Goal: Task Accomplishment & Management: Complete application form

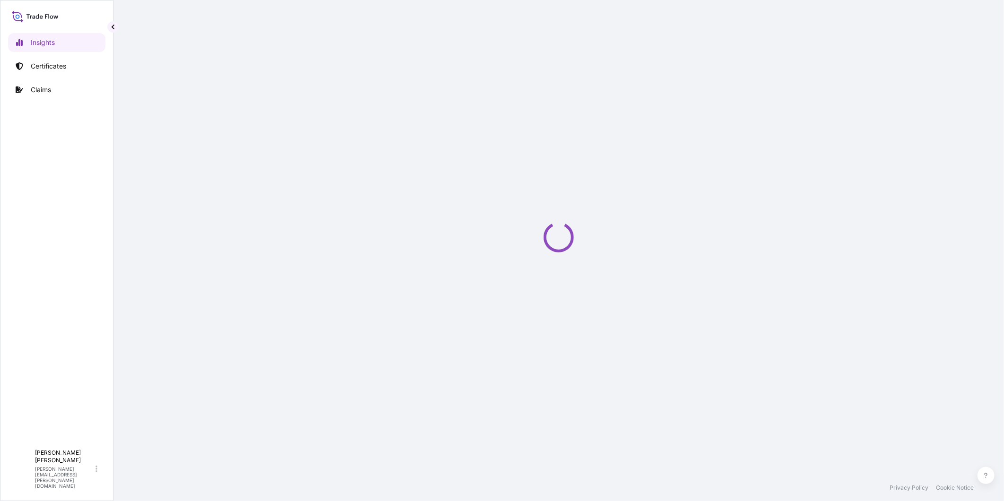
select select "2025"
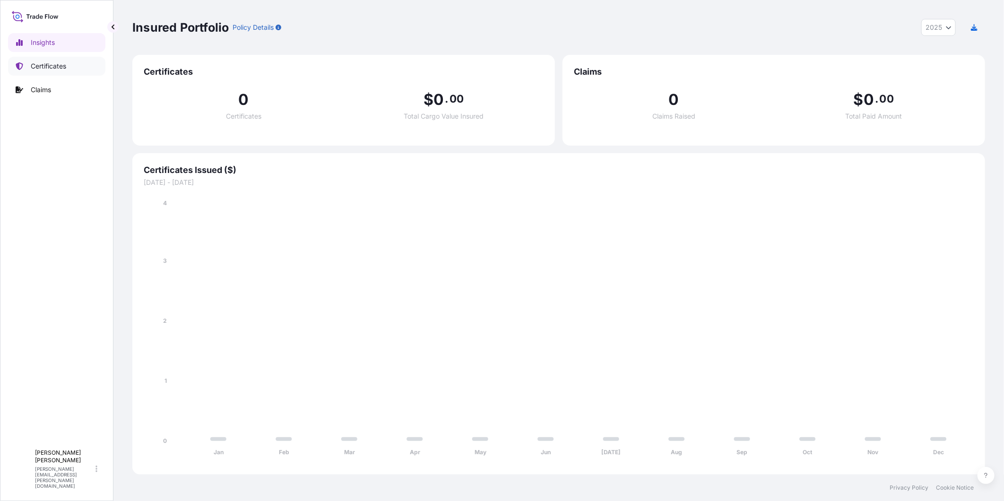
click at [90, 64] on link "Certificates" at bounding box center [56, 66] width 97 height 19
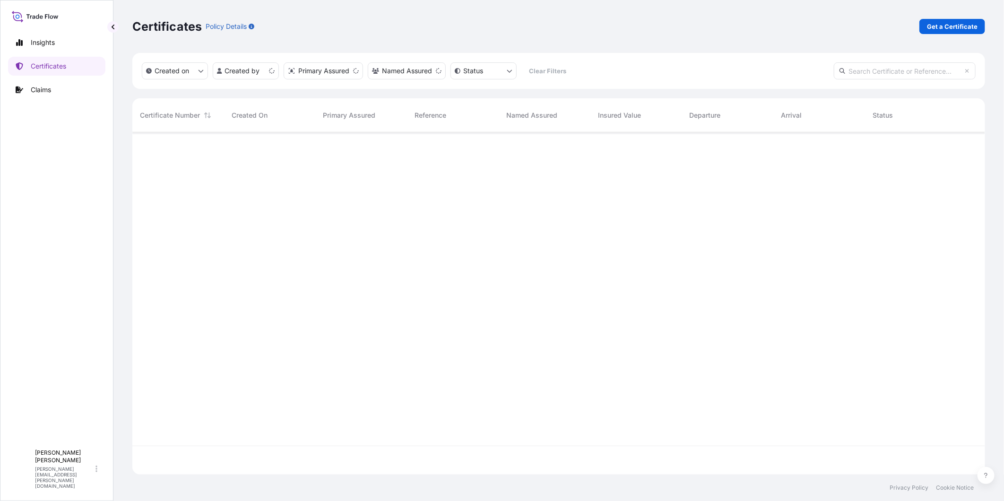
scroll to position [339, 845]
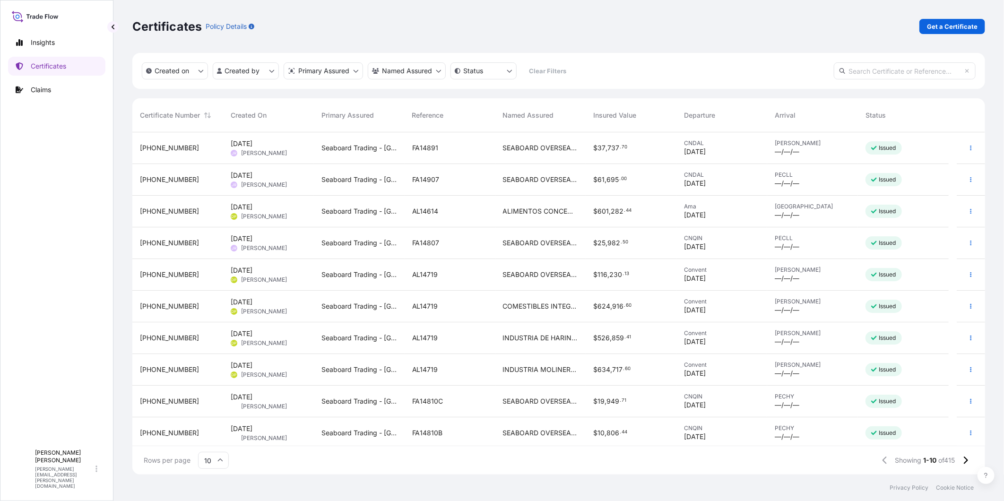
click at [547, 154] on div "SEABOARD OVERSEAS COLOMBIA SAS" at bounding box center [540, 148] width 91 height 32
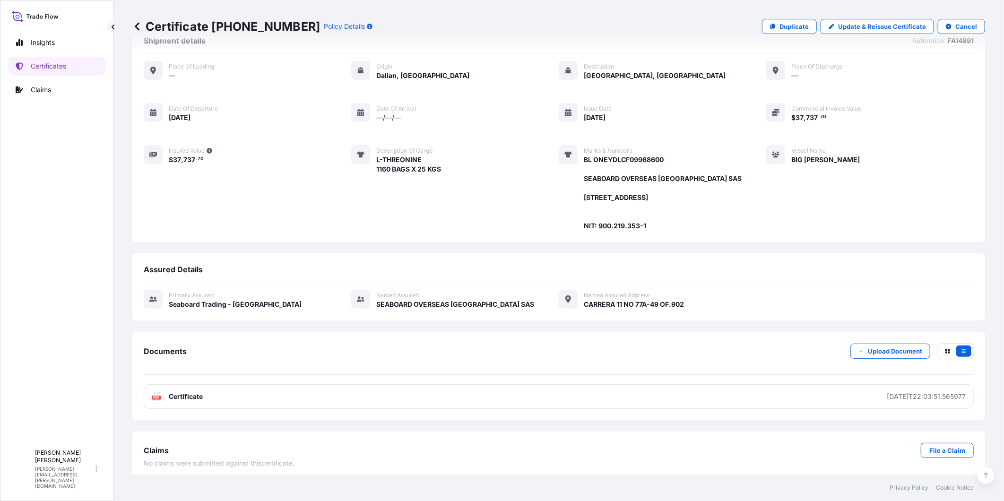
scroll to position [43, 0]
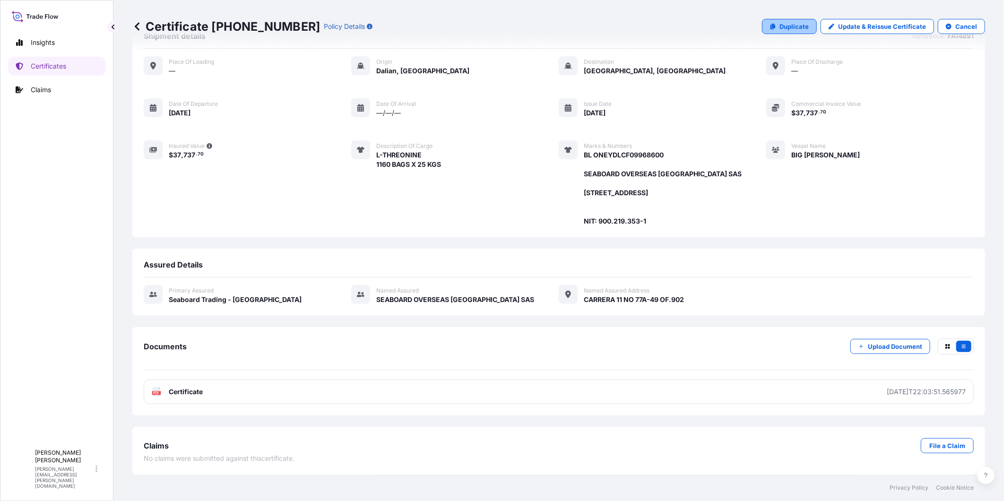
click at [802, 27] on p "Duplicate" at bounding box center [793, 26] width 29 height 9
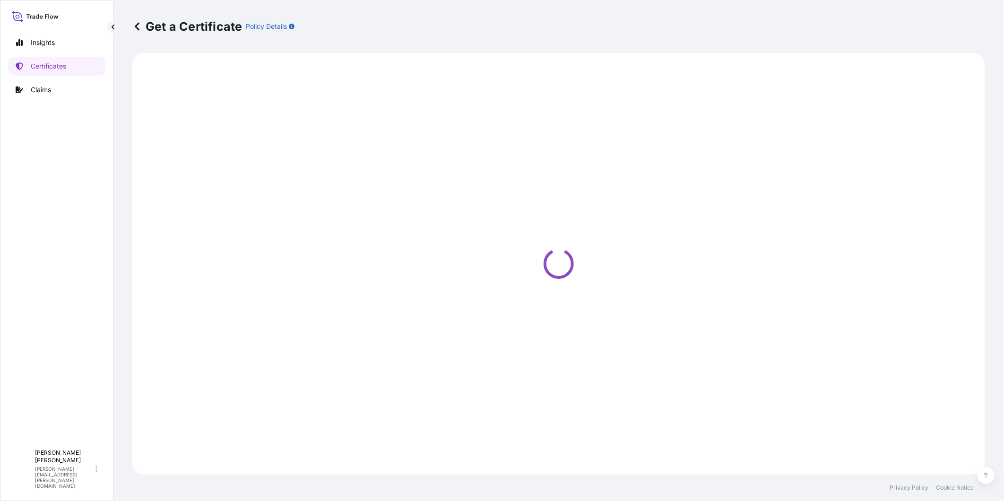
select select "Ocean Vessel"
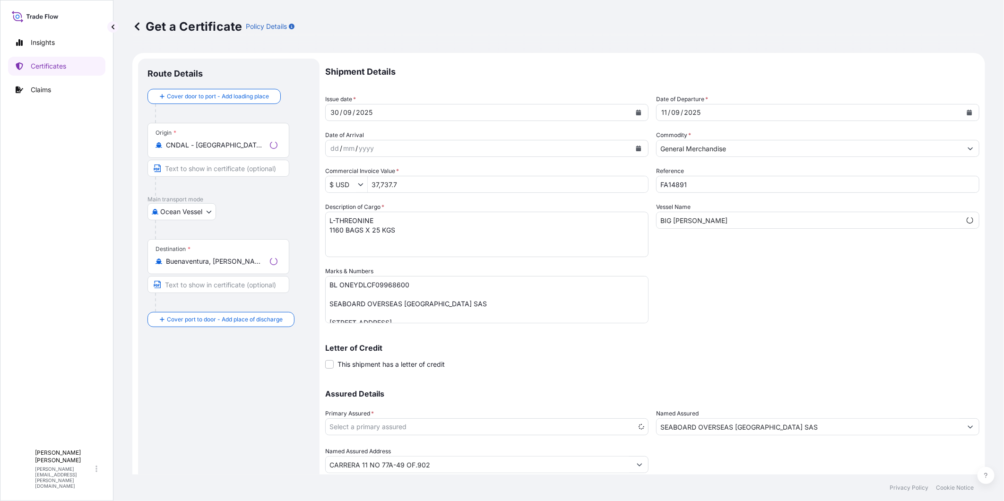
select select "31639"
click at [703, 185] on input "FA14891" at bounding box center [817, 184] width 323 height 17
type input "FA14860A"
click at [379, 284] on textarea "BL ONEYDLCF09968600 SEABOARD OVERSEAS COLOMBIA SAS Carrera 11 No. 77A-49 Oficin…" at bounding box center [486, 299] width 323 height 47
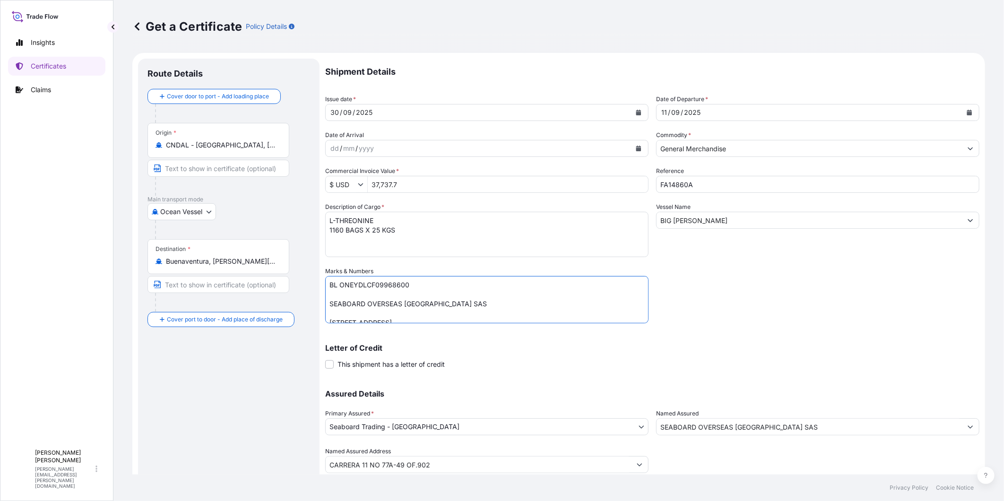
paste textarea "728"
type textarea "BL ONEYDLCF09972800 SEABOARD OVERSEAS COLOMBIA SAS Carrera 11 No. 77A-49 Oficin…"
click at [364, 224] on textarea "L-THREONINE 1160 BAGS X 25 KGS" at bounding box center [486, 234] width 323 height 45
drag, startPoint x: 375, startPoint y: 219, endPoint x: 326, endPoint y: 218, distance: 48.7
click at [326, 218] on textarea "L-THREONINE 1160 BAGS X 25 KGS" at bounding box center [486, 234] width 323 height 45
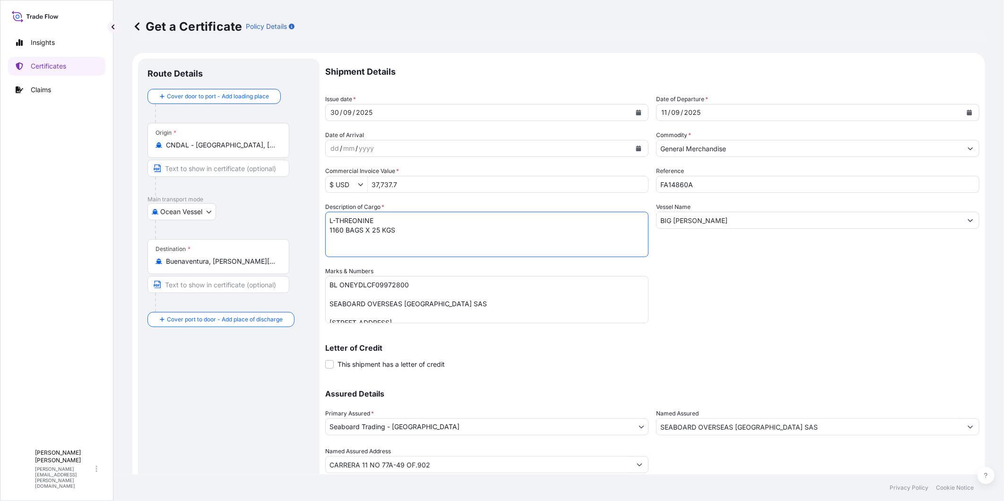
paste textarea "ARGI"
type textarea "L-ARGININE 1160 BAGS X 25 KGS"
click at [329, 312] on textarea "BL ONEYDLCF09968600 SEABOARD OVERSEAS COLOMBIA SAS Carrera 11 No. 77A-49 Oficin…" at bounding box center [486, 299] width 323 height 47
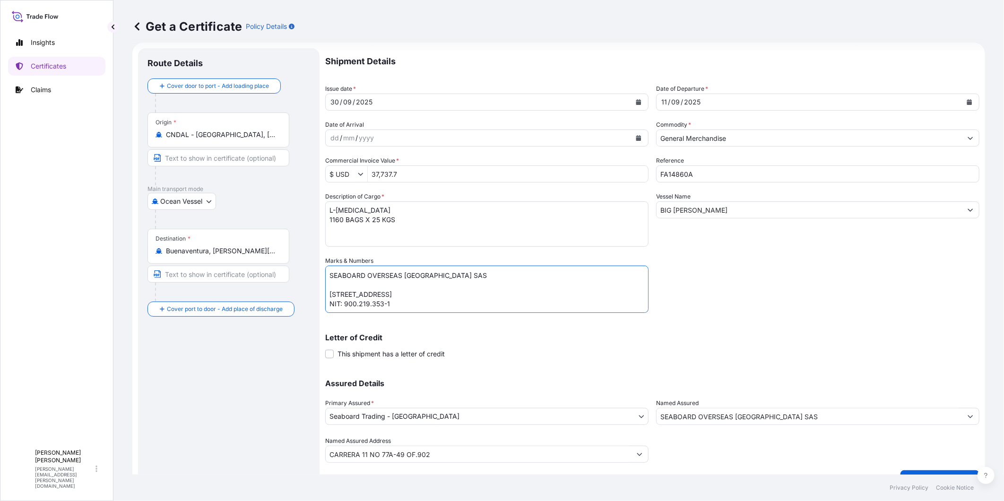
scroll to position [0, 0]
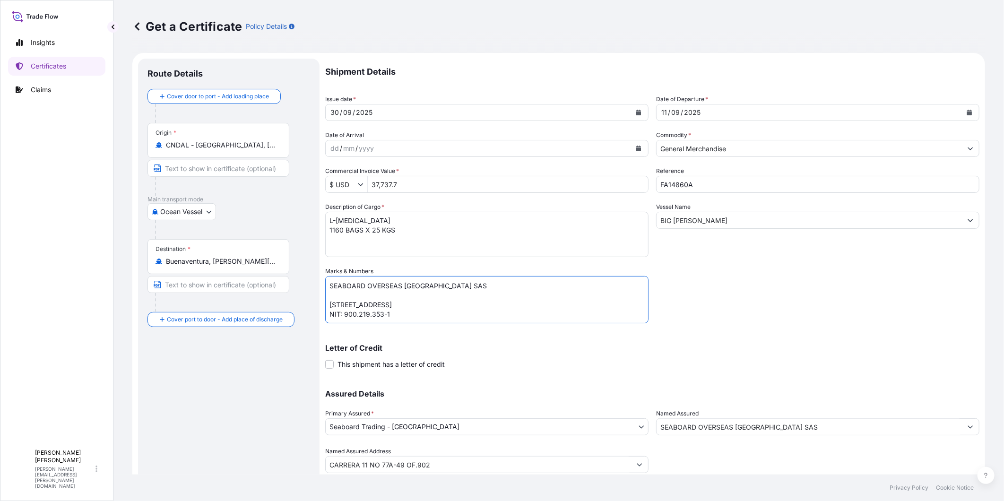
type textarea "BL ONEYDLCF09972800 SEABOARD OVERSEAS COLOMBIA SAS Carrera 11 No. 77A-49 Oficin…"
click at [392, 232] on textarea "L-THREONINE 1160 BAGS X 25 KGS" at bounding box center [486, 234] width 323 height 45
drag, startPoint x: 386, startPoint y: 232, endPoint x: 322, endPoint y: 234, distance: 64.3
click at [322, 234] on form "Route Details Cover door to port - Add loading place Place of loading Road / In…" at bounding box center [558, 279] width 853 height 452
paste textarea "600 BAGS x 25 KG"
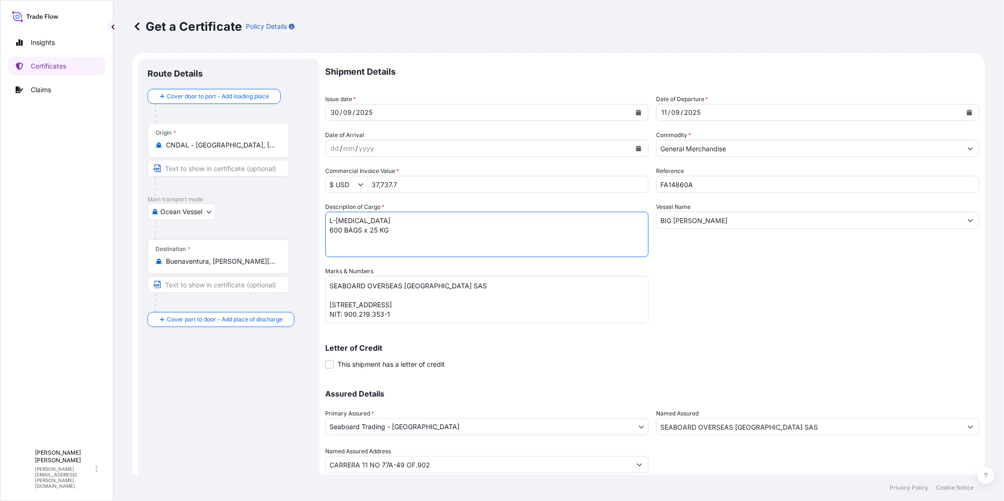
type textarea "L-ARGININE 600 BAGS x 25 KG"
click at [377, 183] on input "37,737.7" at bounding box center [508, 184] width 280 height 17
type input "49,021.5"
click at [988, 332] on div "Get a Certificate Policy Details Route Details Cover door to port - Add loading…" at bounding box center [558, 237] width 890 height 474
click at [908, 313] on div "Shipment Details Issue date * 30 / 09 / 2025 Date of Departure * 11 / 09 / 2025…" at bounding box center [652, 266] width 654 height 414
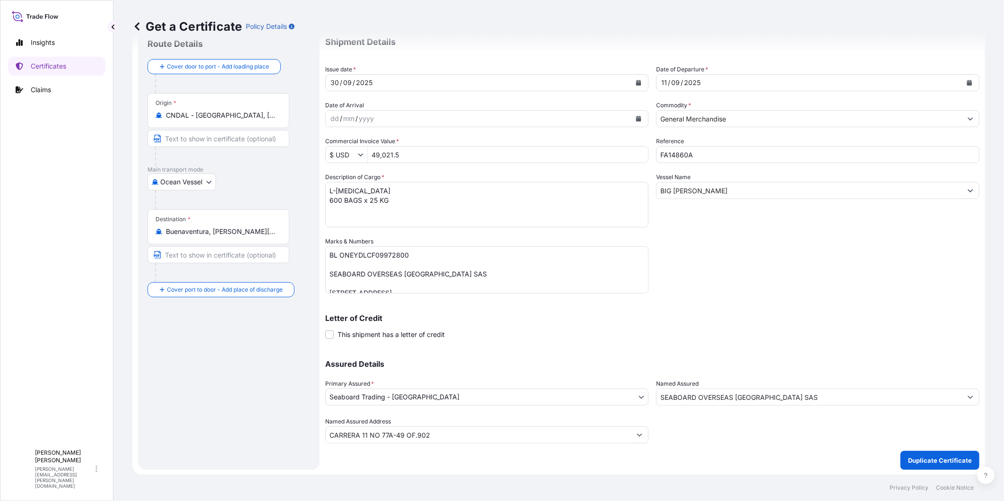
scroll to position [30, 0]
click at [636, 84] on icon "Calendar" at bounding box center [638, 82] width 5 height 6
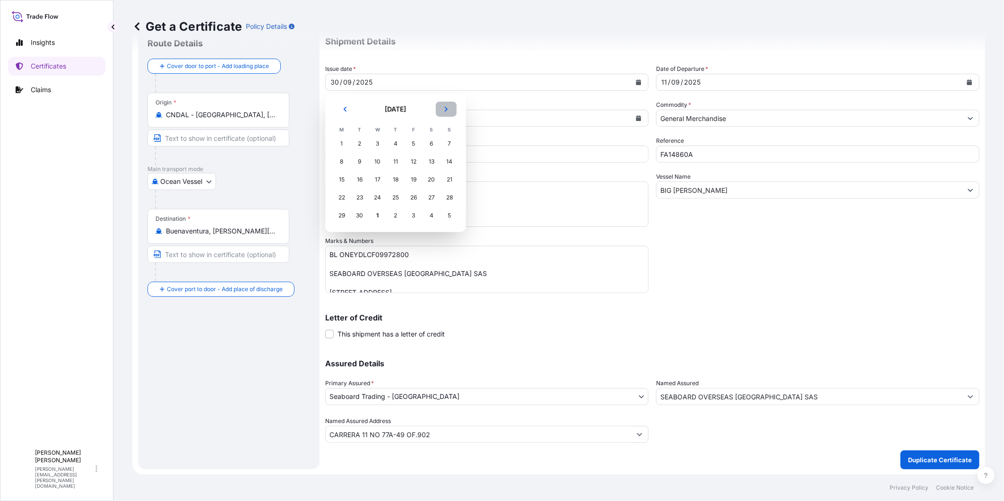
click at [449, 112] on button "Next" at bounding box center [446, 109] width 21 height 15
click at [375, 140] on div "1" at bounding box center [377, 143] width 17 height 17
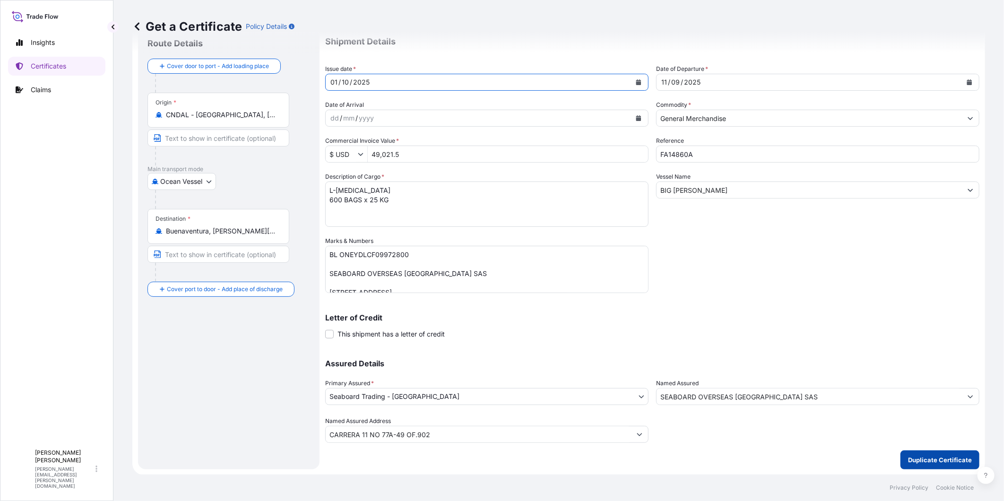
click at [947, 466] on button "Duplicate Certificate" at bounding box center [939, 459] width 79 height 19
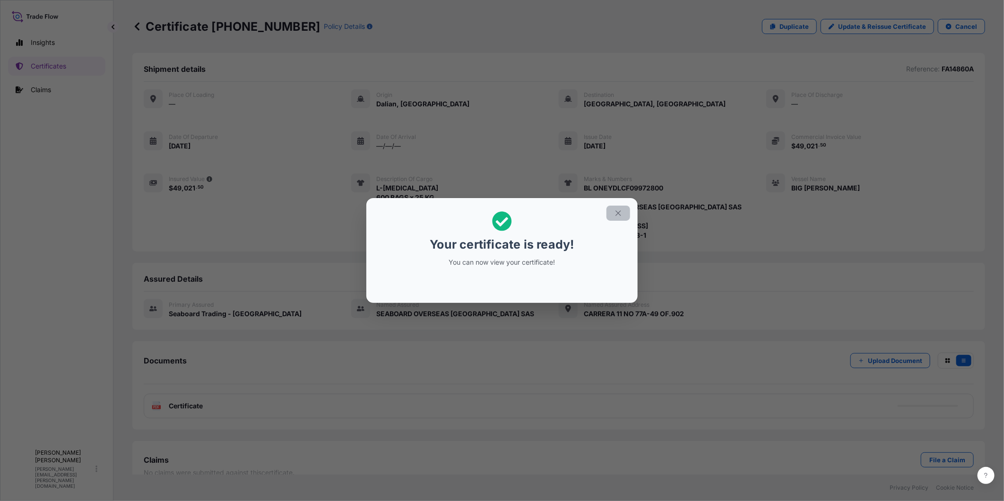
click at [615, 216] on icon "button" at bounding box center [618, 213] width 9 height 9
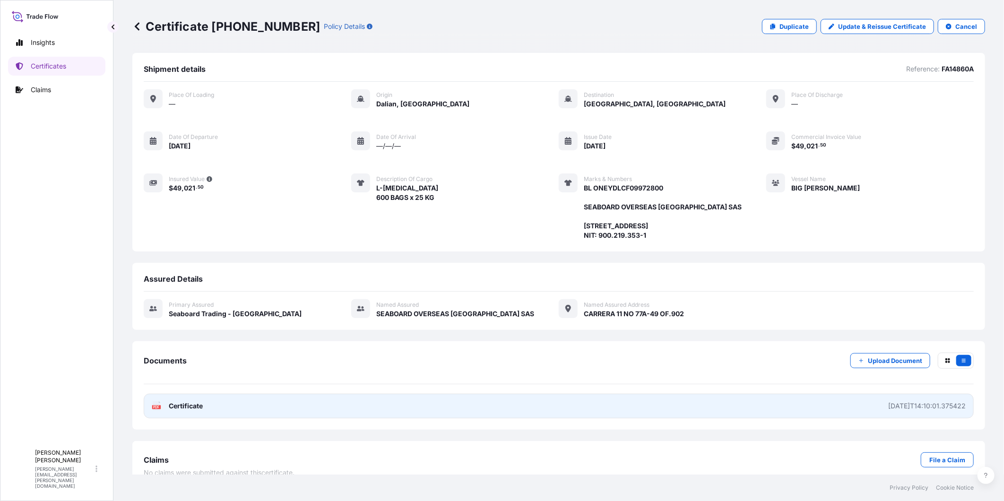
click at [888, 411] on div "2025-10-01T14:10:01.375422" at bounding box center [927, 405] width 78 height 9
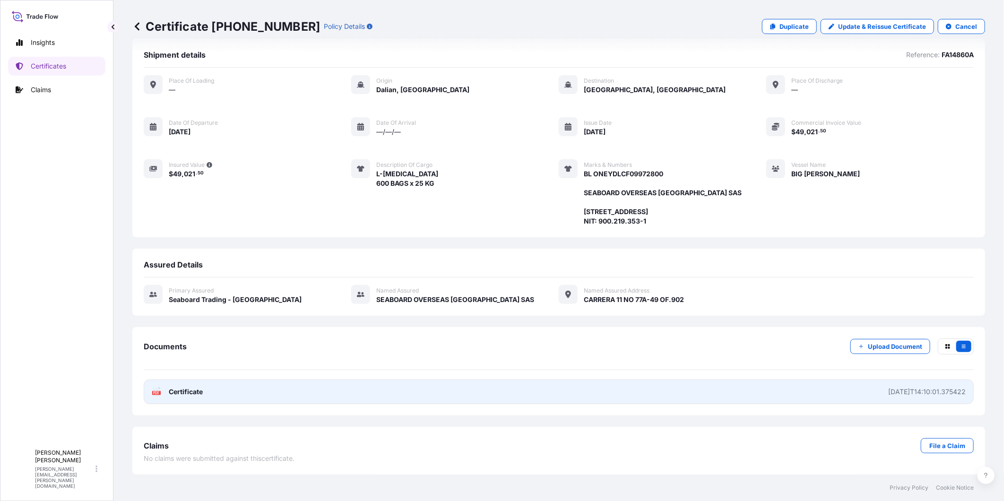
scroll to position [25, 0]
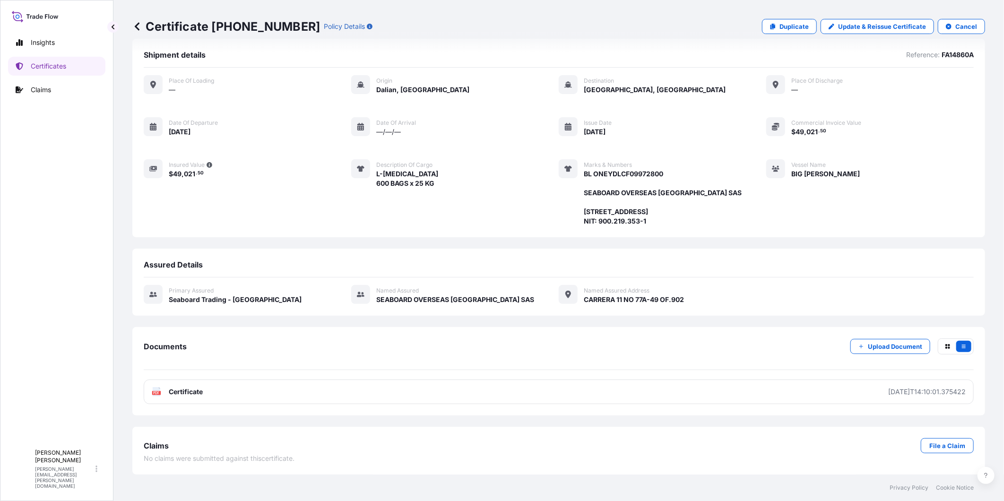
click at [635, 3] on div "Certificate 31639-421-1 Policy Details Duplicate Update & Reissue Certificate C…" at bounding box center [558, 26] width 853 height 53
click at [793, 26] on p "Duplicate" at bounding box center [793, 26] width 29 height 9
select select "Ocean Vessel"
select select "31639"
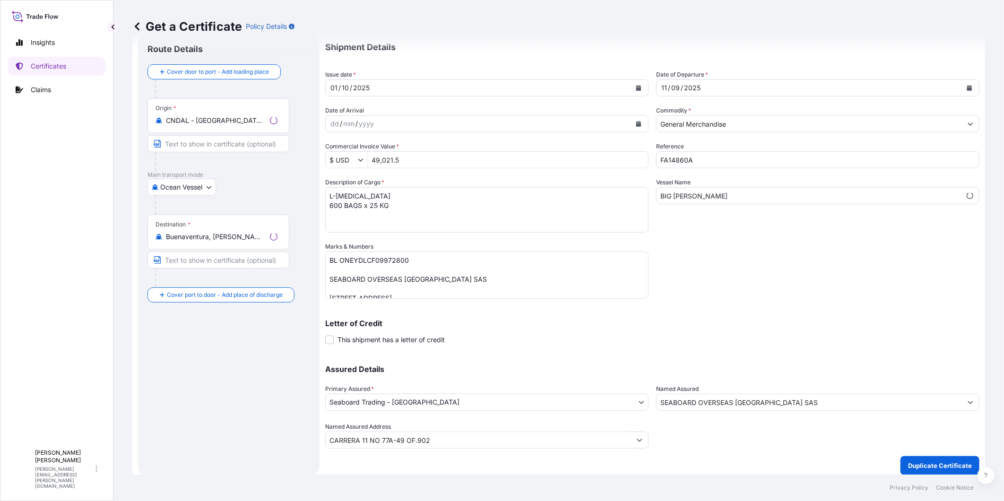
click at [735, 160] on input "FA14860A" at bounding box center [817, 159] width 323 height 17
type input "FA14860B"
click at [351, 195] on textarea "L-ARGININE 600 BAGS x 25 KG" at bounding box center [486, 209] width 323 height 45
click at [351, 194] on textarea "L-ARGININE 600 BAGS x 25 KG" at bounding box center [486, 209] width 323 height 45
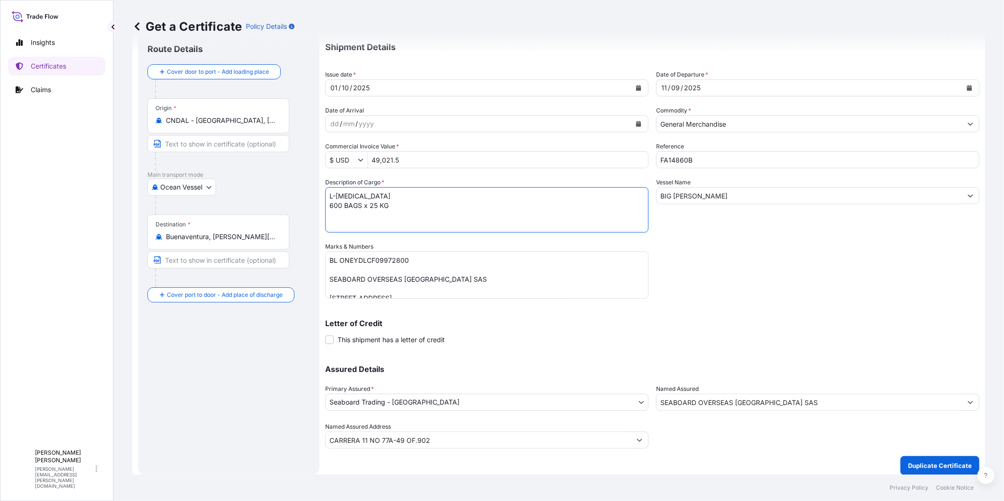
paste textarea "LYSINE MONOHYDROCHLORIDE"
drag, startPoint x: 388, startPoint y: 206, endPoint x: 329, endPoint y: 205, distance: 58.6
click at [329, 205] on textarea "L-ARGININE 600 BAGS x 25 KG" at bounding box center [486, 209] width 323 height 45
paste textarea "560 BAGS x 25 KGS"
type textarea "L-LYSINE MONOHYDROCHLORIDE 560 BAGS x 25 KGS"
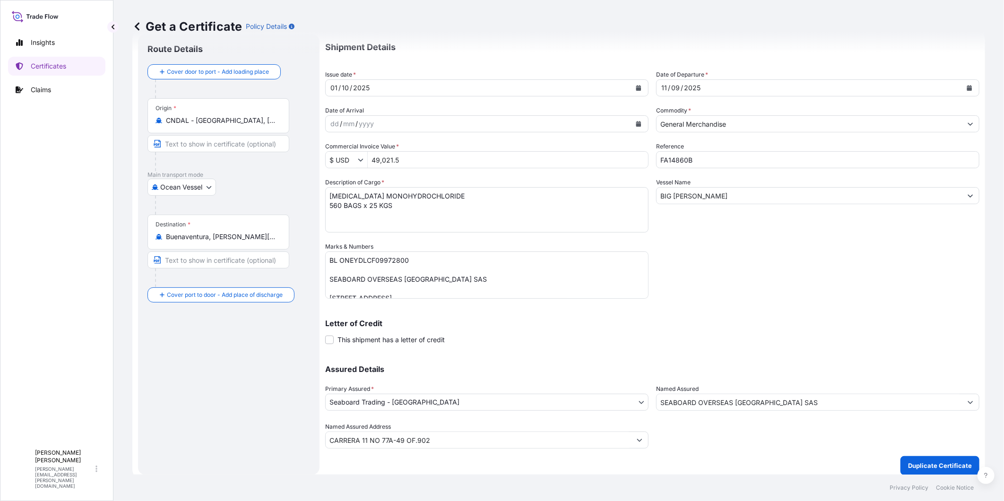
click at [378, 158] on input "49,021.5" at bounding box center [508, 159] width 280 height 17
type input "14,996.5"
click at [806, 295] on div "Shipment Details Issue date * 01 / 10 / 2025 Date of Departure * 11 / 09 / 2025…" at bounding box center [652, 241] width 654 height 414
click at [821, 291] on div "Shipment Details Issue date * 01 / 10 / 2025 Date of Departure * 11 / 09 / 2025…" at bounding box center [652, 241] width 654 height 414
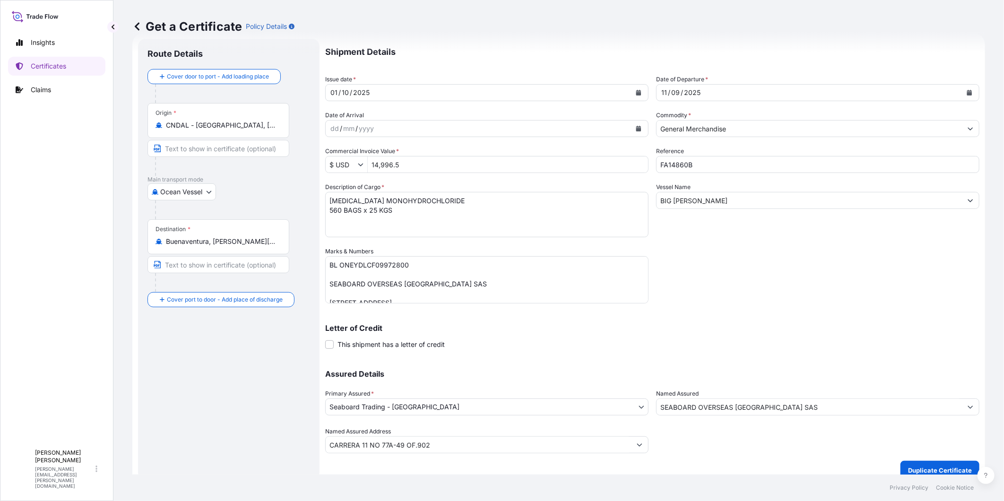
scroll to position [30, 0]
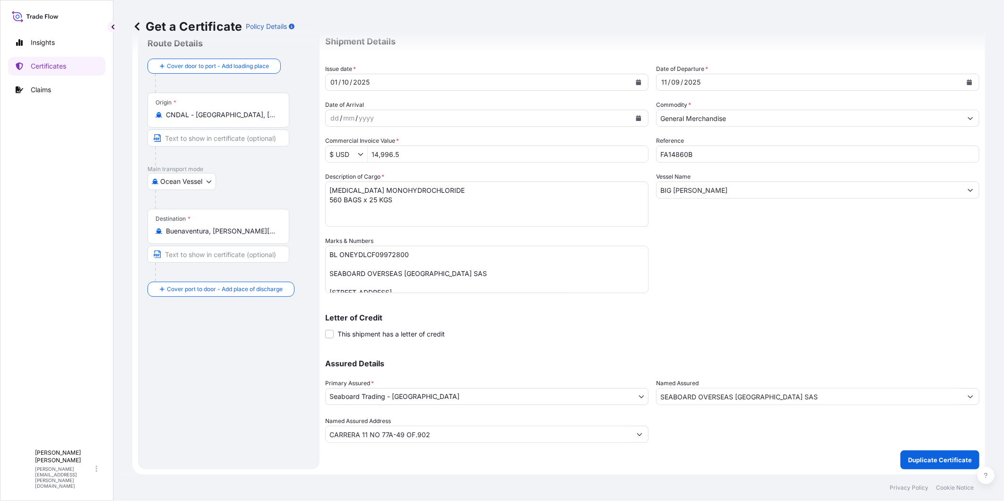
click at [804, 323] on div "Letter of Credit This shipment has a letter of credit Letter of credit * Letter…" at bounding box center [652, 326] width 654 height 25
click at [933, 464] on p "Duplicate Certificate" at bounding box center [940, 459] width 64 height 9
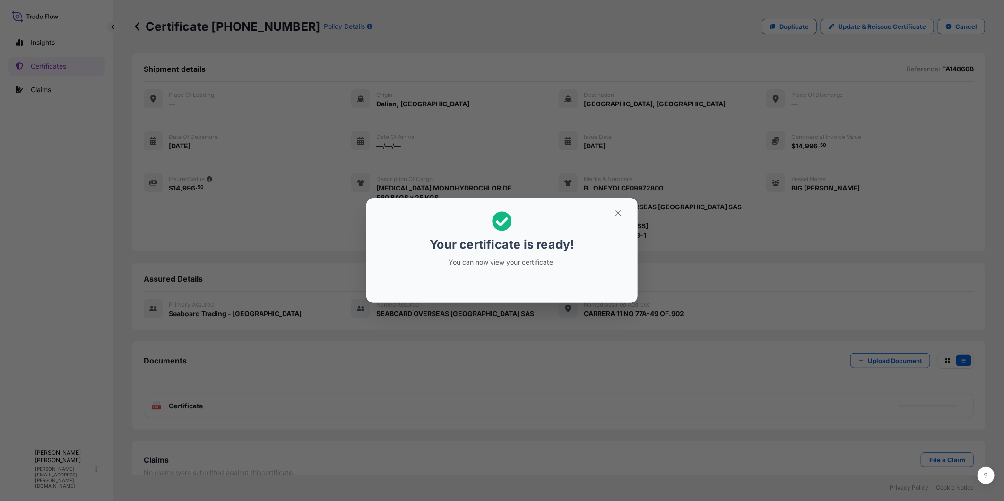
click at [613, 217] on button "button" at bounding box center [618, 213] width 24 height 15
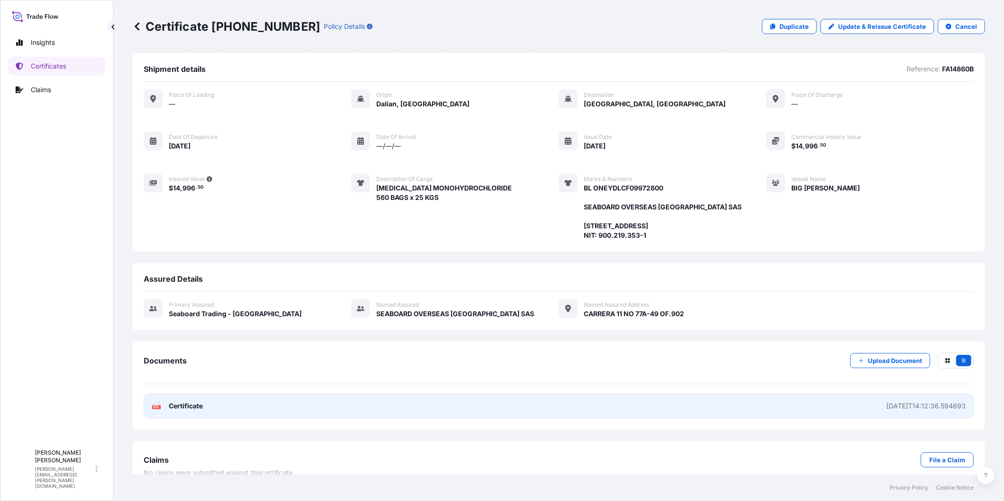
click at [754, 418] on link "PDF Certificate 2025-10-01T14:12:36.594693" at bounding box center [559, 406] width 830 height 25
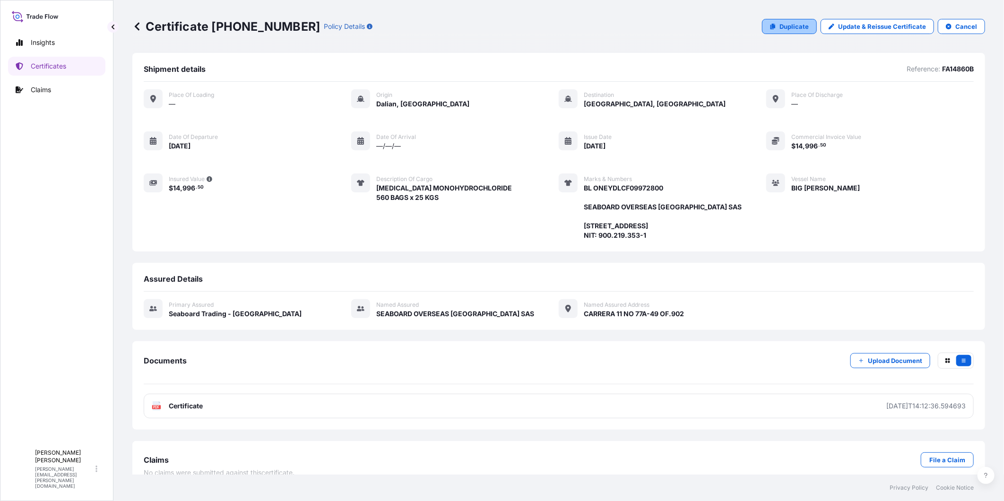
click at [794, 27] on p "Duplicate" at bounding box center [793, 26] width 29 height 9
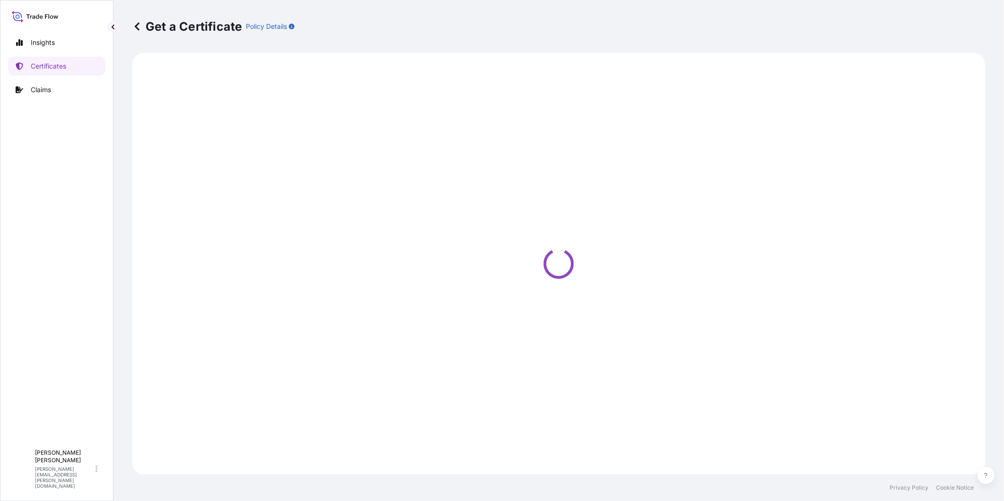
select select "Ocean Vessel"
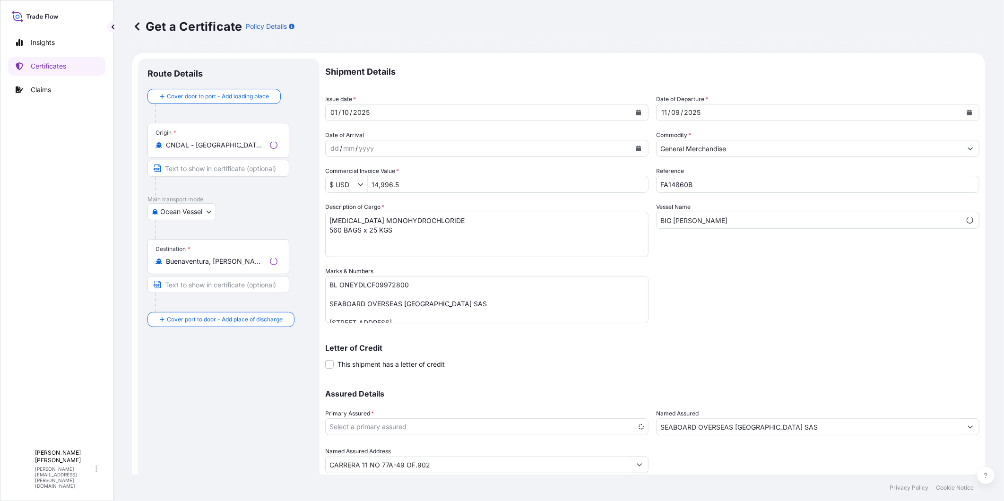
select select "31639"
click at [962, 114] on button "Calendar" at bounding box center [969, 112] width 15 height 15
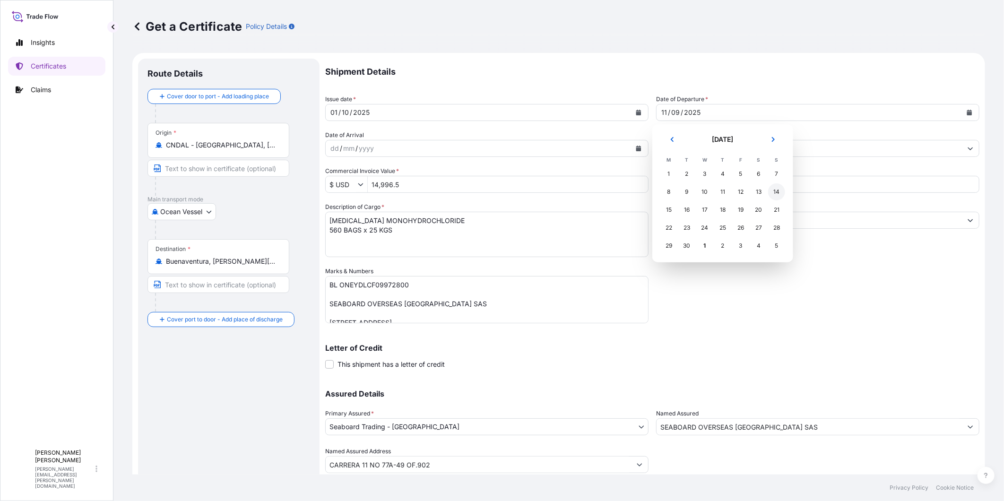
click at [776, 190] on div "14" at bounding box center [776, 191] width 17 height 17
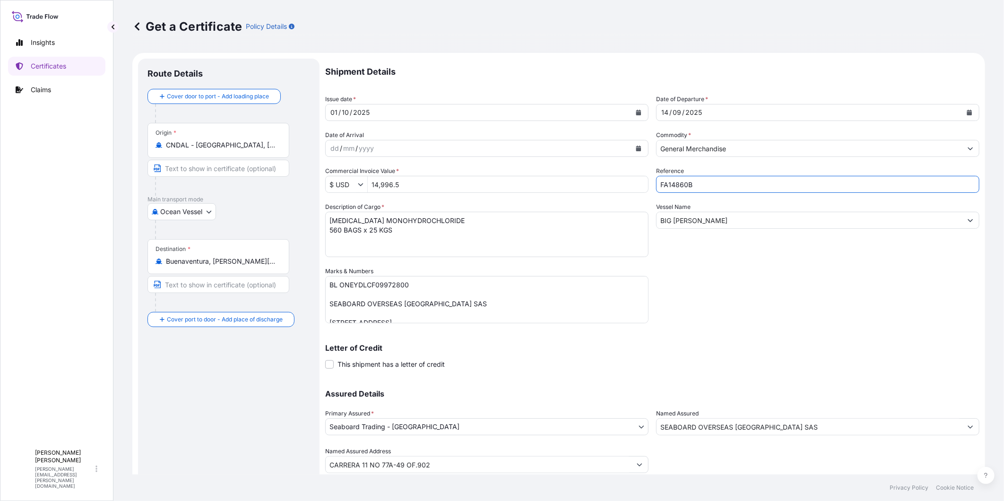
click at [709, 181] on input "FA14860B" at bounding box center [817, 184] width 323 height 17
type input "FA14888"
click at [830, 209] on div "Vessel Name BIG GEORGE" at bounding box center [817, 229] width 323 height 55
click at [833, 217] on input "BIG GEORGE" at bounding box center [808, 220] width 305 height 17
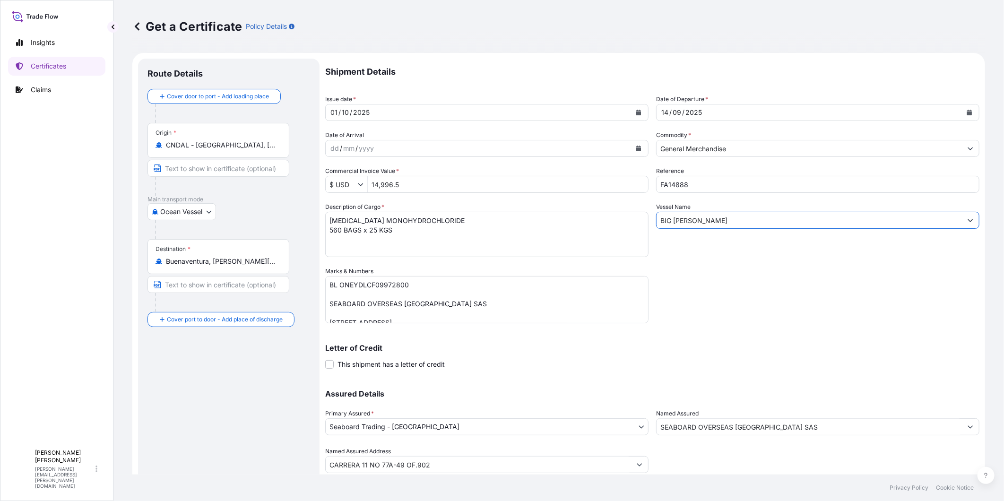
click at [833, 217] on input "BIG GEORGE" at bounding box center [808, 220] width 305 height 17
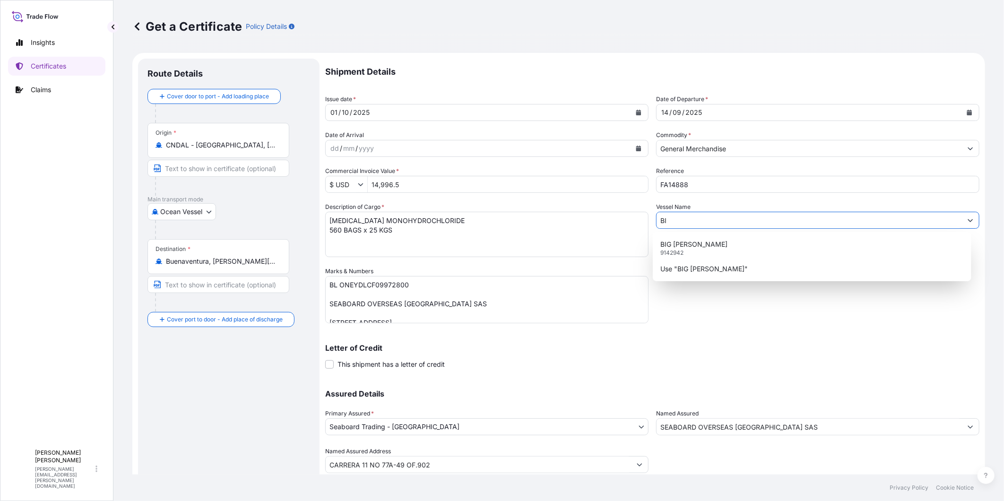
type input "B"
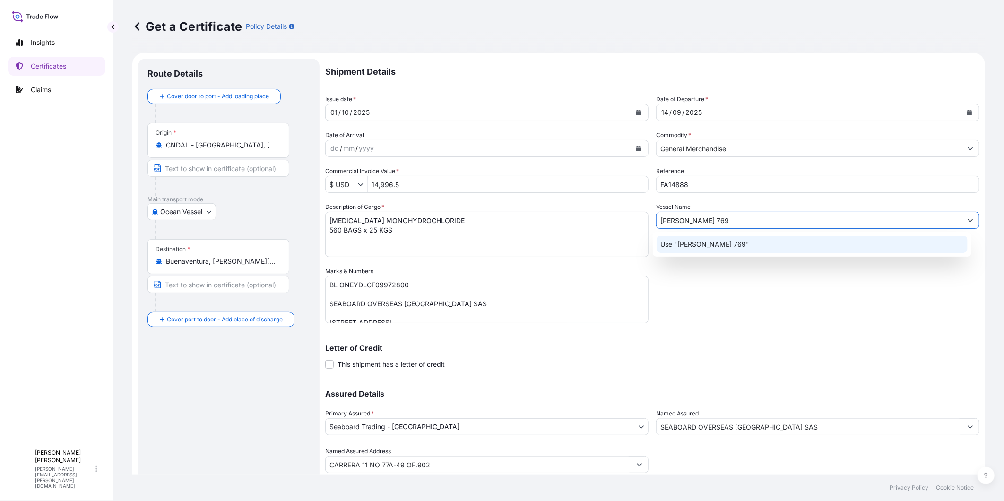
type input "CHANG YUAN 769"
click at [802, 284] on div "Shipment Details Issue date * 01 / 10 / 2025 Date of Departure * 14 / 09 / 2025…" at bounding box center [652, 266] width 654 height 414
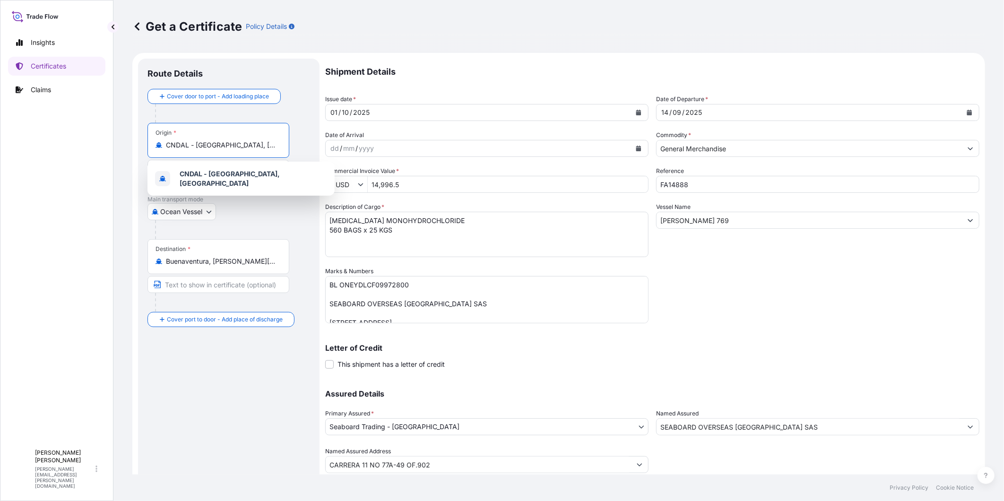
drag, startPoint x: 242, startPoint y: 147, endPoint x: 107, endPoint y: 144, distance: 135.2
click at [107, 144] on div "Insights Certificates Claims V Valeria Pacheco valeria.pacheco@seaboardtrade.co…" at bounding box center [502, 250] width 1004 height 501
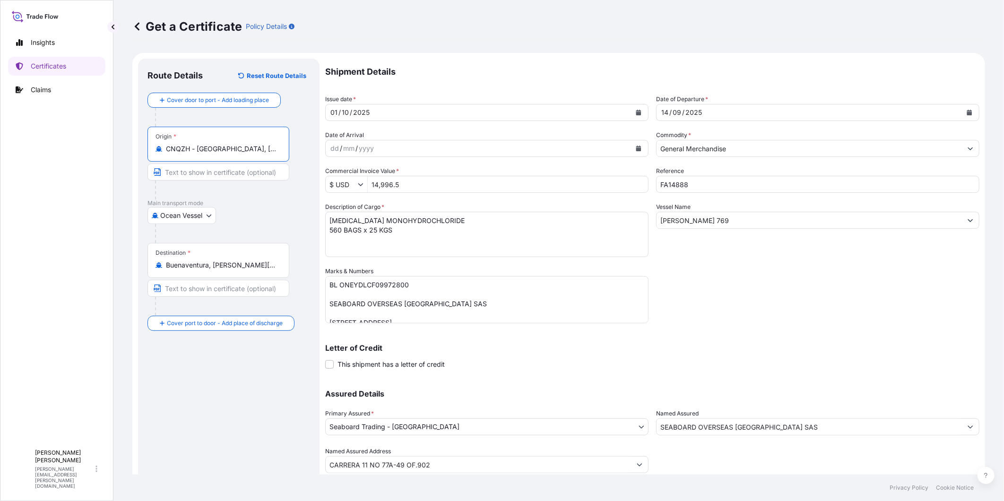
type input "CNQZH - Qinzhou, China"
click at [750, 316] on div "Shipment Details Issue date * 01 / 10 / 2025 Date of Departure * 14 / 09 / 2025…" at bounding box center [652, 266] width 654 height 414
click at [362, 285] on textarea "BL ONEYDLCF09972800 SEABOARD OVERSEAS COLOMBIA SAS Carrera 11 No. 77A-49 Oficin…" at bounding box center [486, 299] width 323 height 47
paste textarea "COSU643008655"
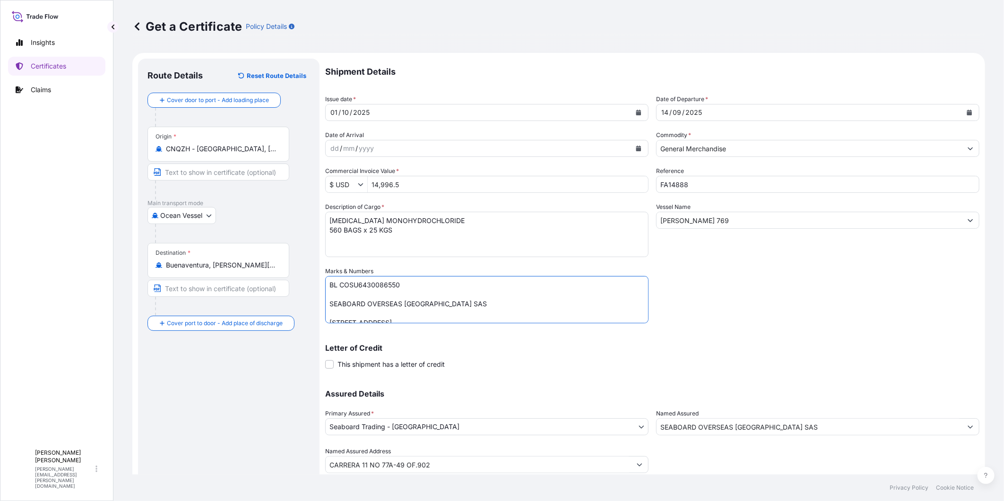
type textarea "BL COSU6430086550 SEABOARD OVERSEAS COLOMBIA SAS Carrera 11 No. 77A-49 Oficina …"
click at [405, 223] on textarea "L-LYSINE MONOHYDROCHLORIDE 560 BAGS x 25 KGS" at bounding box center [486, 234] width 323 height 45
click at [405, 222] on textarea "L-LYSINE MONOHYDROCHLORIDE 560 BAGS x 25 KGS" at bounding box center [486, 234] width 323 height 45
paste textarea "MONO DICALCIUM PHOSPHATE FEED GRADE"
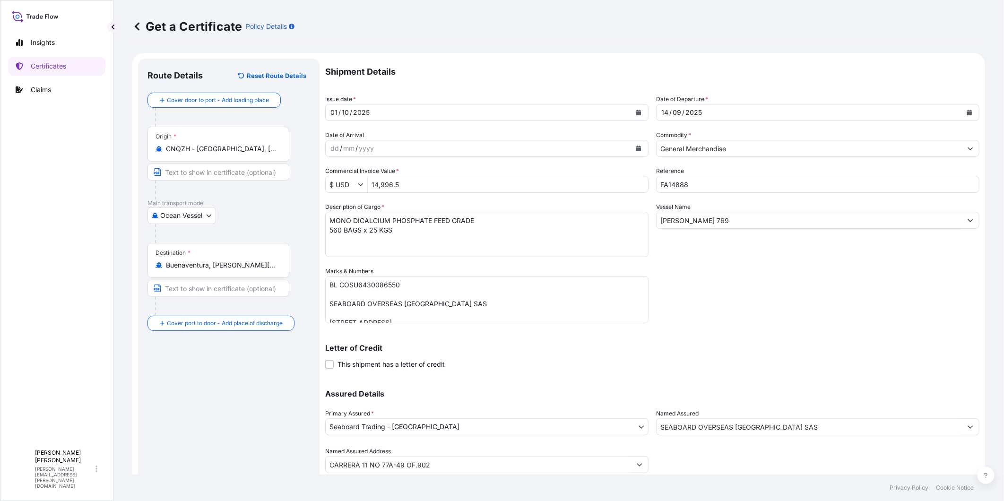
click at [371, 232] on textarea "L-LYSINE MONOHYDROCHLORIDE 560 BAGS x 25 KGS" at bounding box center [486, 234] width 323 height 45
paste textarea "3240 BAGS x 25 KG"
type textarea "MONO DICALCIUM PHOSPHATE FEED GRADE 3240 BAGS x 25 KG"
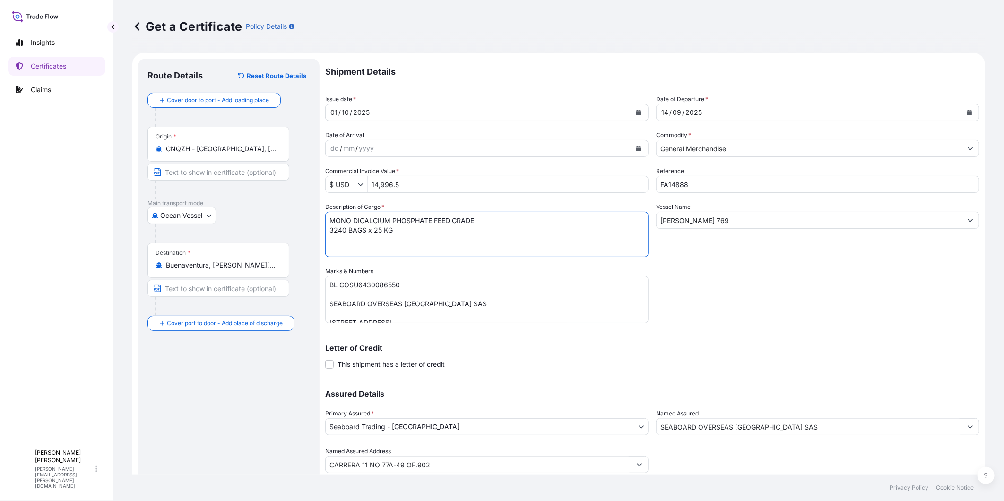
click at [774, 336] on div "Letter of Credit This shipment has a letter of credit Letter of credit * Letter…" at bounding box center [652, 351] width 654 height 36
click at [379, 185] on input "14,996.5" at bounding box center [508, 184] width 280 height 17
click at [900, 481] on button "Duplicate Certificate" at bounding box center [939, 490] width 79 height 19
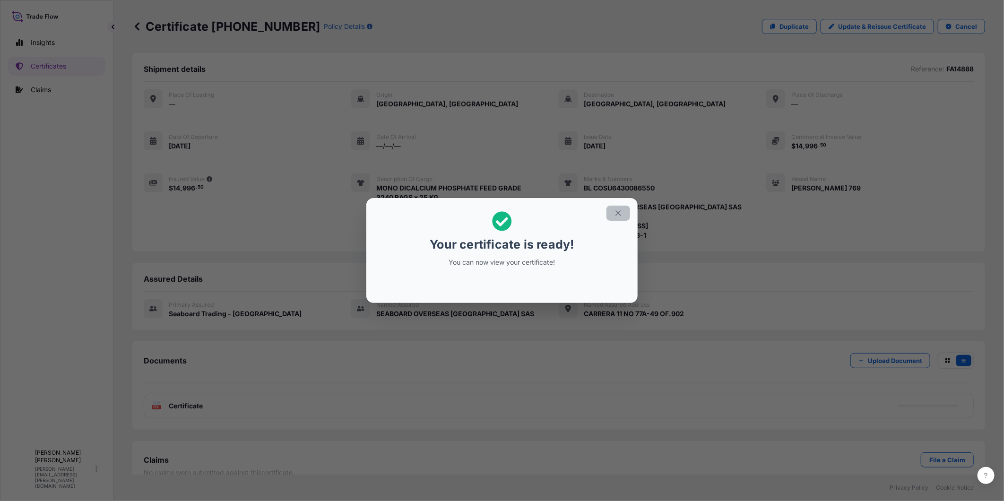
click at [620, 216] on button "button" at bounding box center [618, 213] width 24 height 15
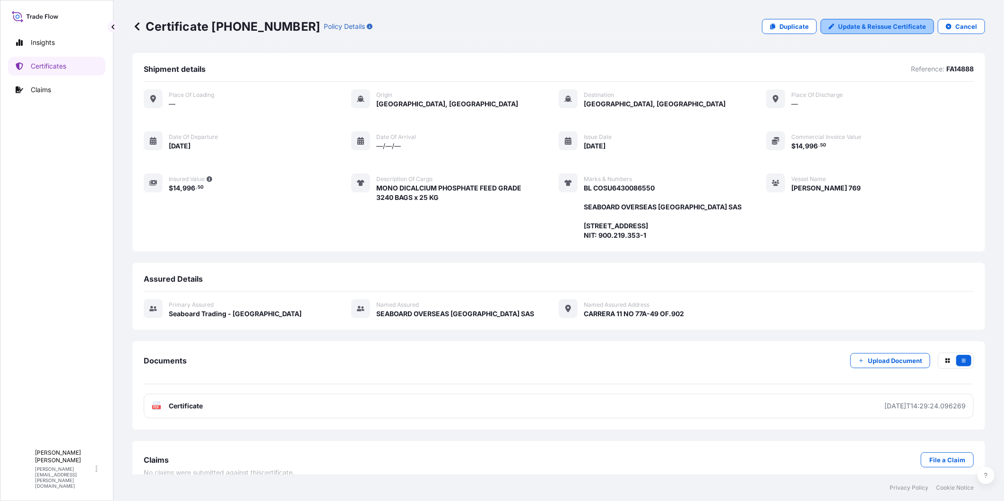
click at [877, 26] on p "Update & Reissue Certificate" at bounding box center [882, 26] width 88 height 9
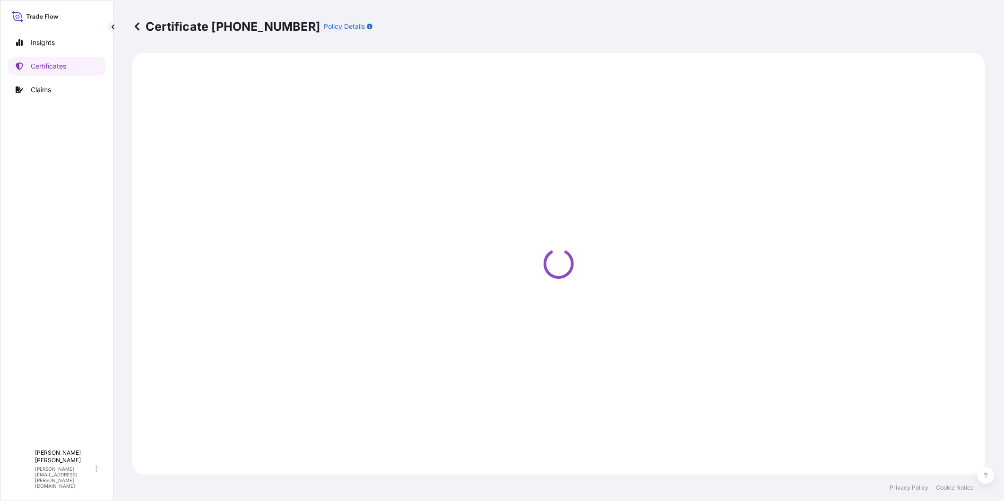
select select "Ocean Vessel"
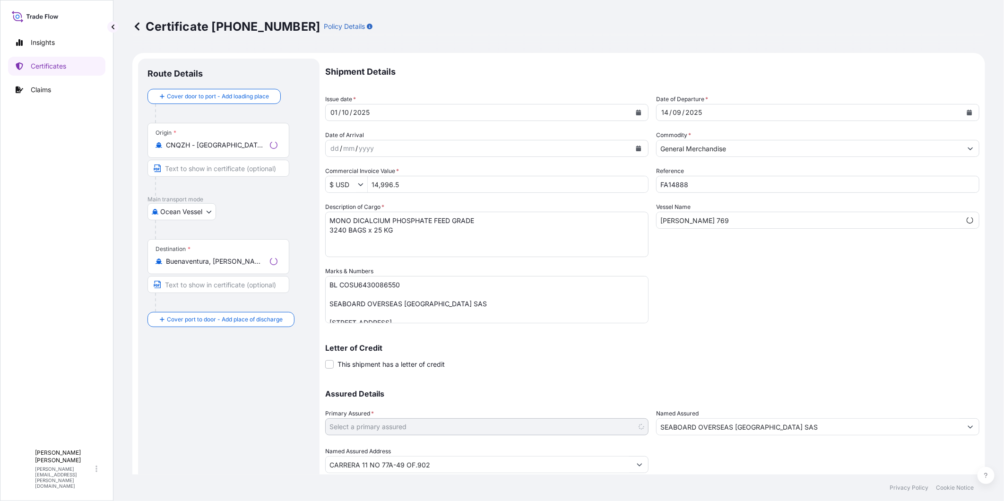
select select "31639"
click at [377, 186] on input "14,996.5" at bounding box center [508, 184] width 280 height 17
type input "67,894.2"
click at [791, 289] on div "Shipment Details Issue date * 01 / 10 / 2025 Date of Departure * 14 / 09 / 2025…" at bounding box center [652, 266] width 654 height 414
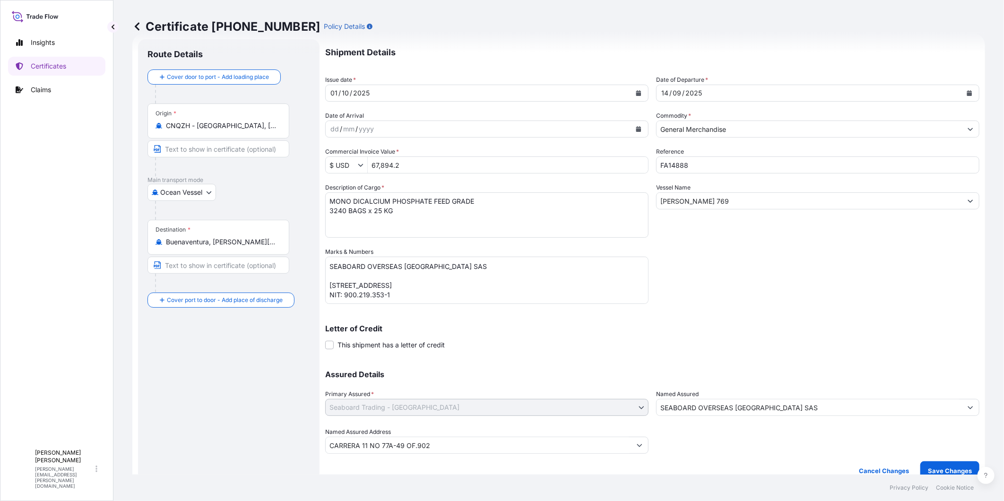
scroll to position [30, 0]
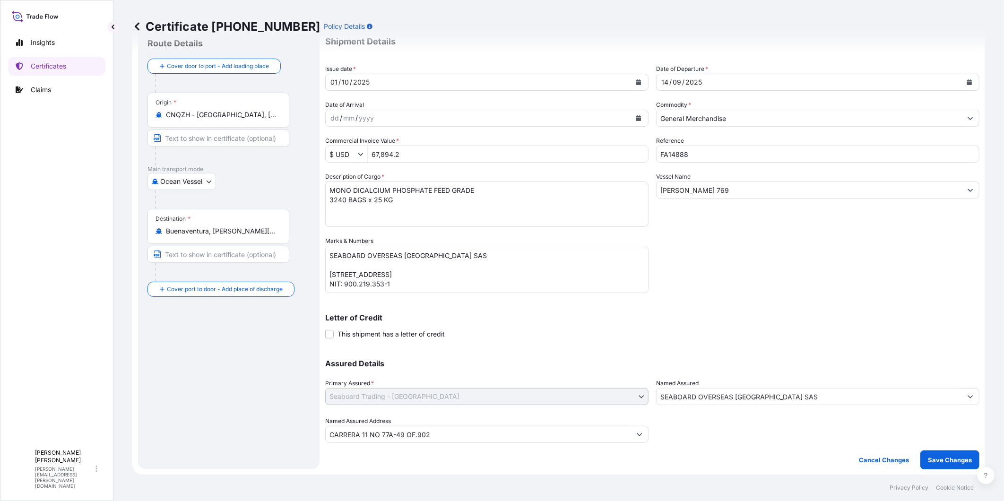
click at [957, 454] on button "Save Changes" at bounding box center [949, 459] width 59 height 19
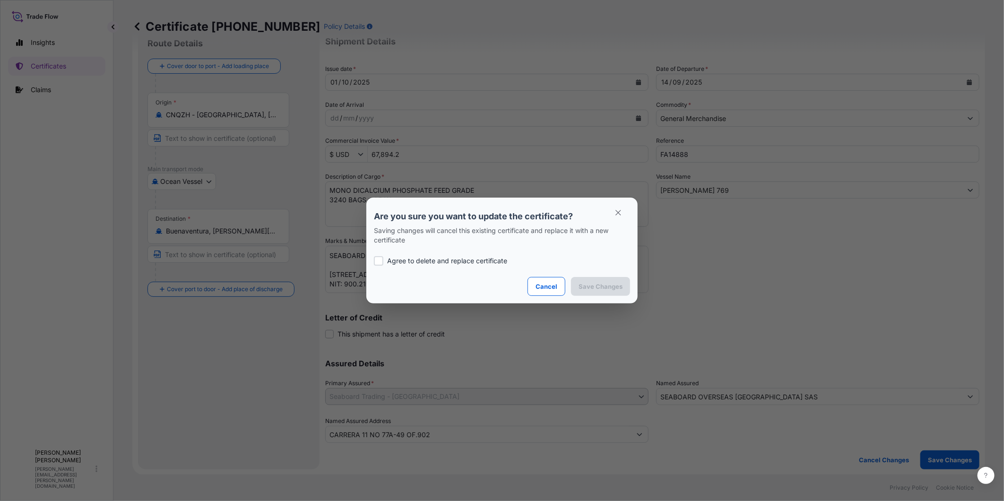
click at [494, 261] on p "Agree to delete and replace certificate" at bounding box center [447, 260] width 120 height 9
checkbox input "true"
click at [588, 287] on p "Save Changes" at bounding box center [600, 286] width 44 height 9
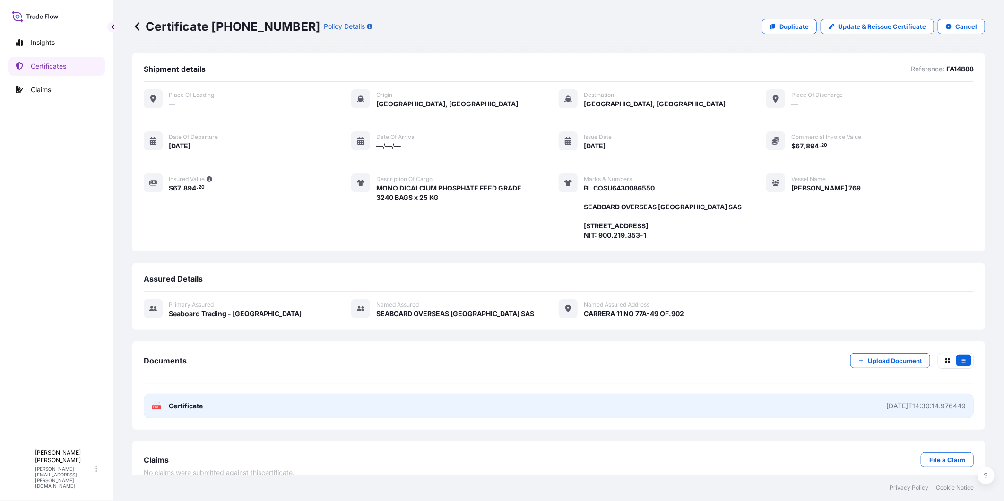
click at [788, 413] on link "PDF Certificate 2025-10-01T14:30:14.976449" at bounding box center [559, 406] width 830 height 25
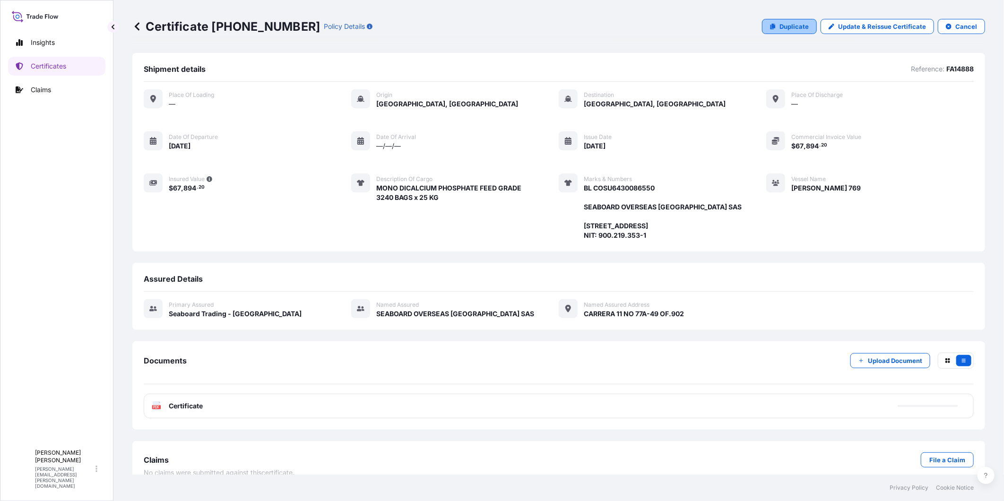
click at [791, 30] on p "Duplicate" at bounding box center [793, 26] width 29 height 9
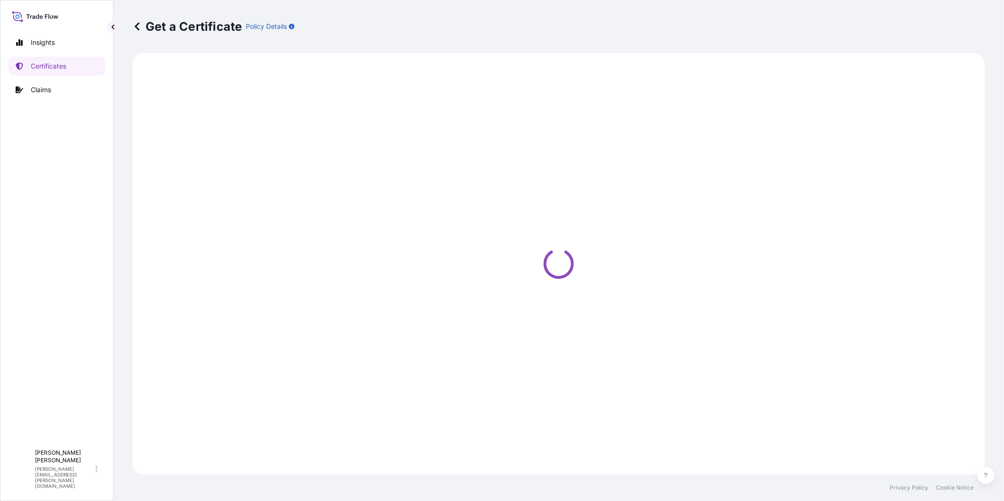
select select "Ocean Vessel"
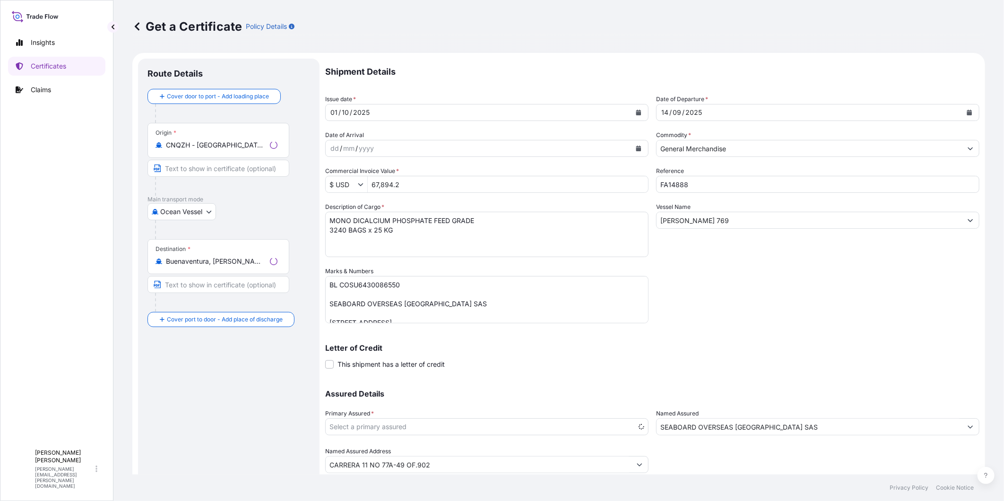
select select "31639"
click at [965, 111] on button "Calendar" at bounding box center [969, 112] width 15 height 15
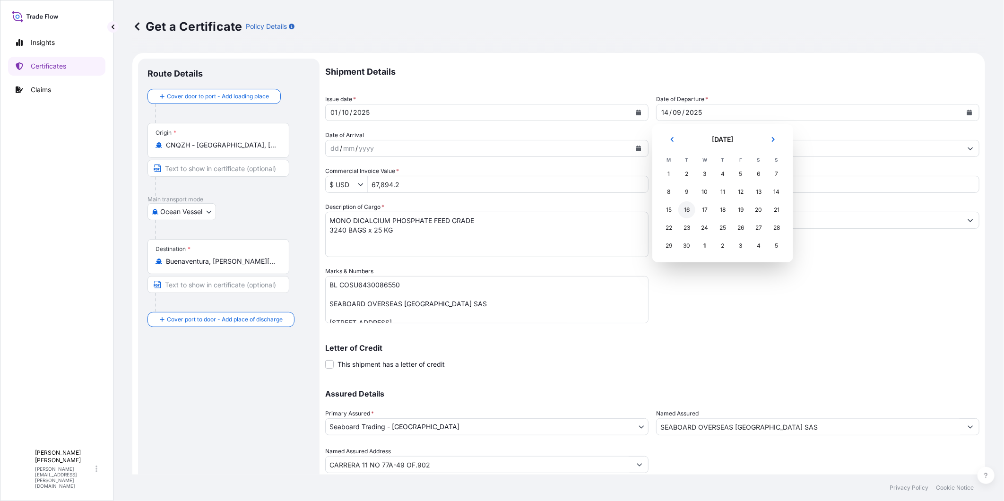
click at [687, 211] on div "16" at bounding box center [686, 209] width 17 height 17
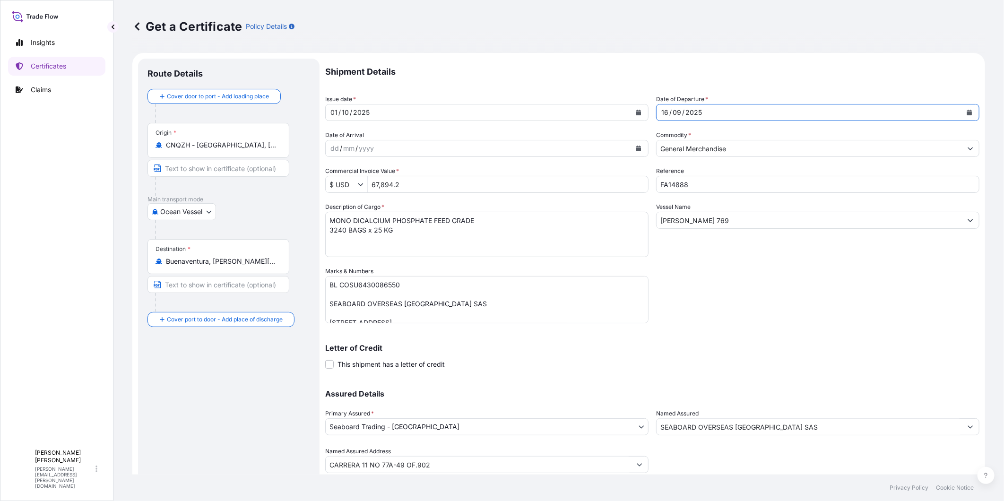
click at [695, 182] on input "FA14888" at bounding box center [817, 184] width 323 height 17
type input "FA14889A"
click at [731, 224] on input "CHANG YUAN 769" at bounding box center [808, 220] width 305 height 17
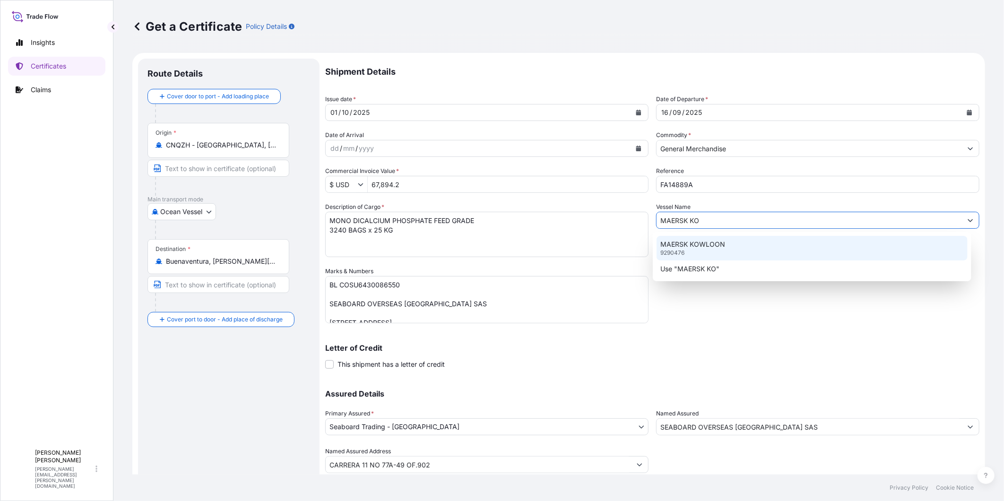
click at [732, 250] on div "MAERSK KOWLOON 9290476" at bounding box center [811, 248] width 311 height 25
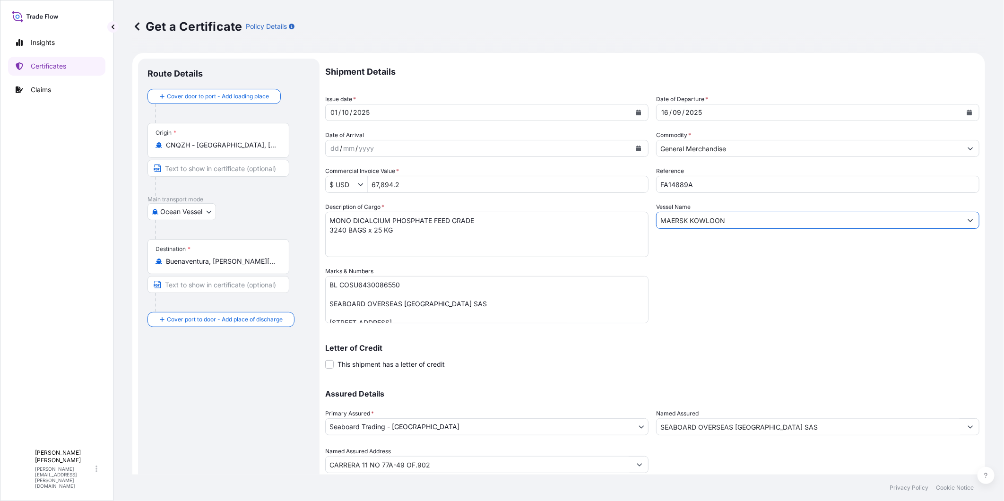
type input "MAERSK KOWLOON"
click at [472, 220] on textarea "MONO DICALCIUM PHOSPHATE FEED GRADE 3240 BAGS x 25 KG" at bounding box center [486, 234] width 323 height 45
click at [389, 284] on textarea "BL COSU6430086550 SEABOARD OVERSEAS COLOMBIA SAS Carrera 11 No. 77A-49 Oficina …" at bounding box center [486, 299] width 323 height 47
click at [414, 221] on textarea "MONO DICALCIUM PHOSPHATE FEED GRADE 3240 BAGS x 25 KG" at bounding box center [486, 234] width 323 height 45
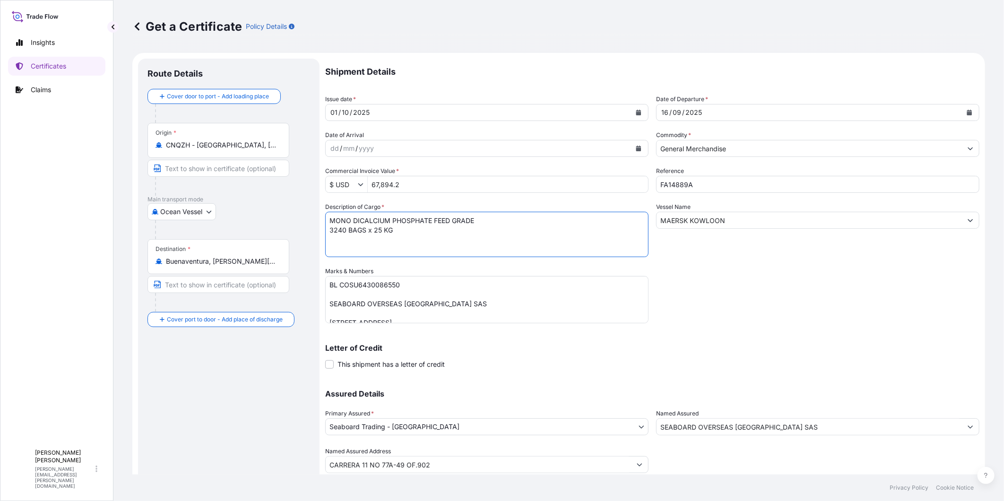
click at [414, 221] on textarea "MONO DICALCIUM PHOSPHATE FEED GRADE 3240 BAGS x 25 KG" at bounding box center [486, 234] width 323 height 45
paste textarea "L-VALINE"
drag, startPoint x: 395, startPoint y: 228, endPoint x: 314, endPoint y: 232, distance: 80.4
click at [314, 232] on form "Route Details Cover door to port - Add loading place Place of loading Road / In…" at bounding box center [558, 279] width 853 height 452
paste textarea "80"
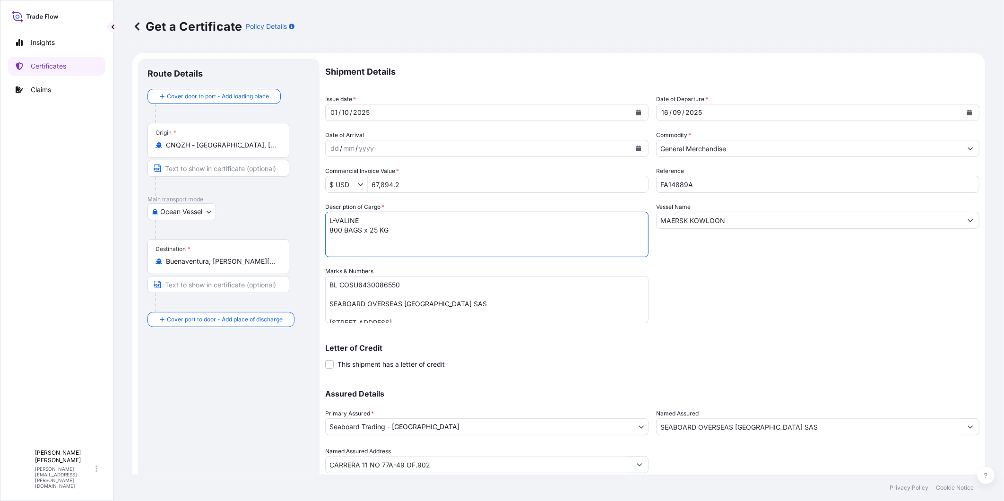
type textarea "L-VALINE 800 BAGS x 25 KG"
click at [243, 138] on div "Origin * CNQZH - Qinzhou, China" at bounding box center [218, 140] width 142 height 35
click at [243, 140] on input "CNQZH - Qinzhou, China" at bounding box center [222, 144] width 112 height 9
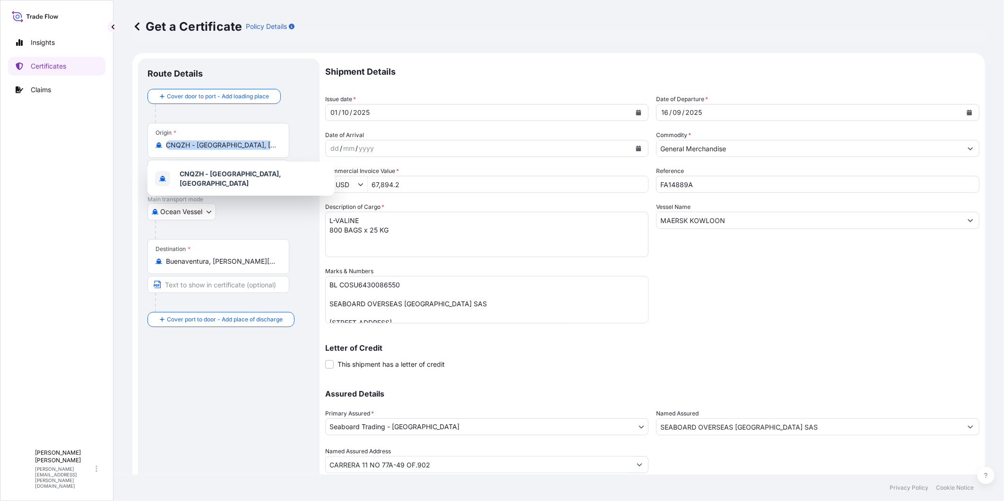
click at [243, 138] on div "Origin * CNQZH - Qinzhou, China" at bounding box center [218, 140] width 142 height 35
click at [243, 140] on input "CNQZH - Qinzhou, China" at bounding box center [222, 144] width 112 height 9
drag, startPoint x: 243, startPoint y: 138, endPoint x: 228, endPoint y: 143, distance: 15.7
click at [228, 143] on input "CNQZH - Qinzhou, China" at bounding box center [222, 144] width 112 height 9
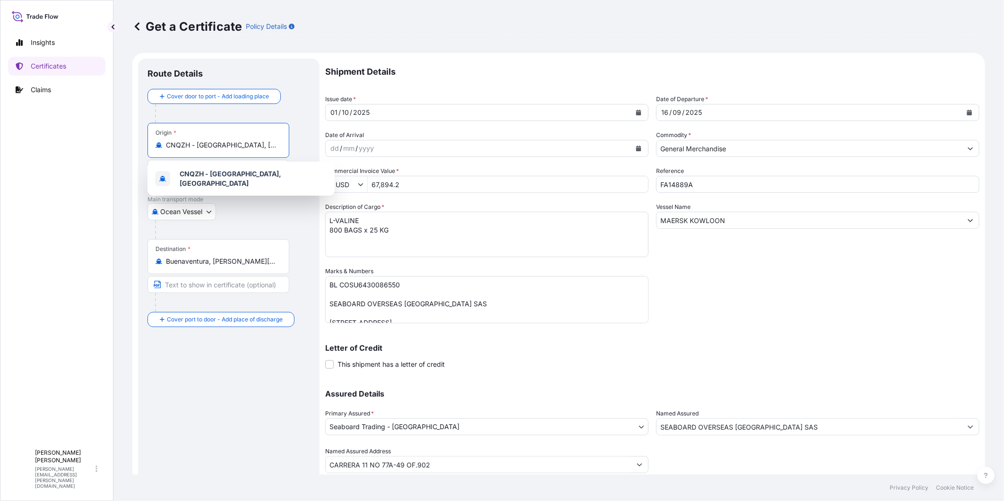
click at [228, 143] on input "CNQZH - Qinzhou, China" at bounding box center [222, 144] width 112 height 9
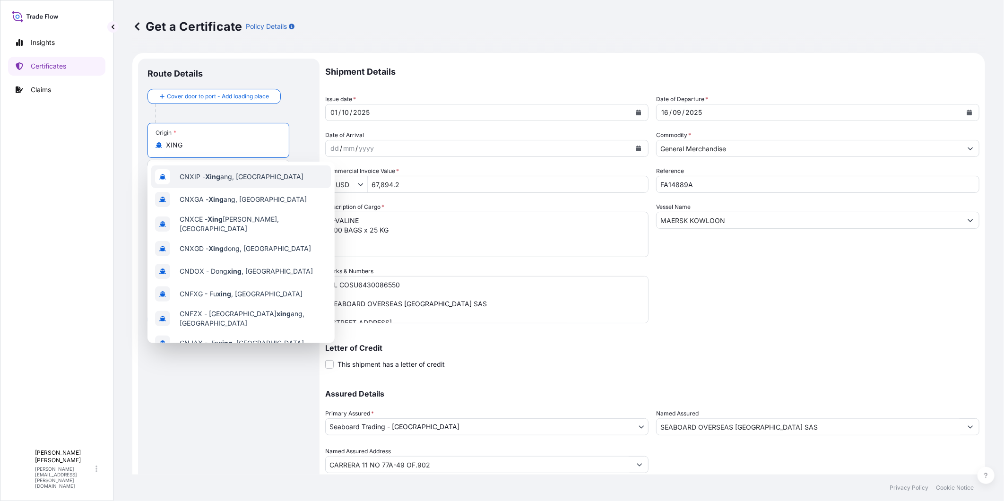
click at [256, 175] on div "CNXIP - Xing ang, China" at bounding box center [241, 176] width 180 height 23
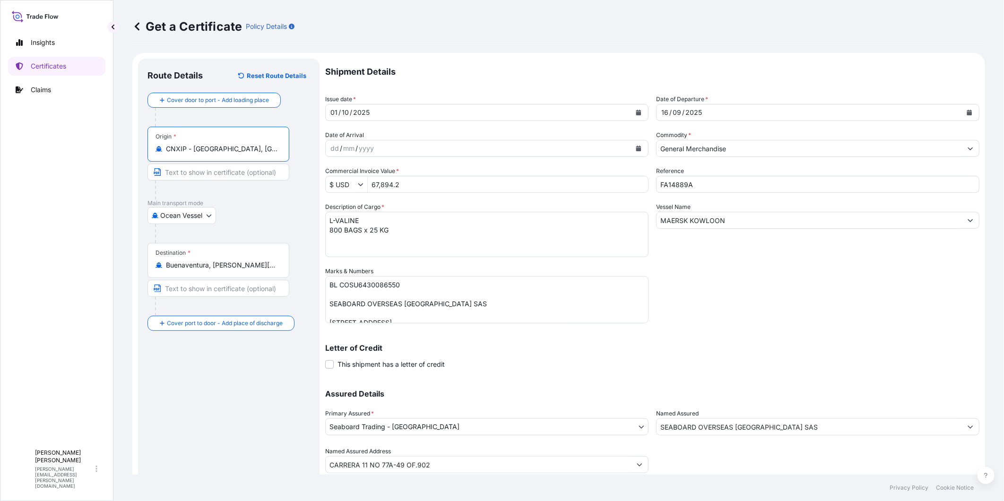
type input "CNXIP - Xingang, China"
click at [366, 284] on textarea "BL COSU6430086550 SEABOARD OVERSEAS COLOMBIA SAS Carrera 11 No. 77A-49 Oficina …" at bounding box center [486, 299] width 323 height 47
paste textarea "HLCUEUR25086453"
type textarea "BL HLCUEUR250864530 SEABOARD OVERSEAS COLOMBIA SAS Carrera 11 No. 77A-49 Oficin…"
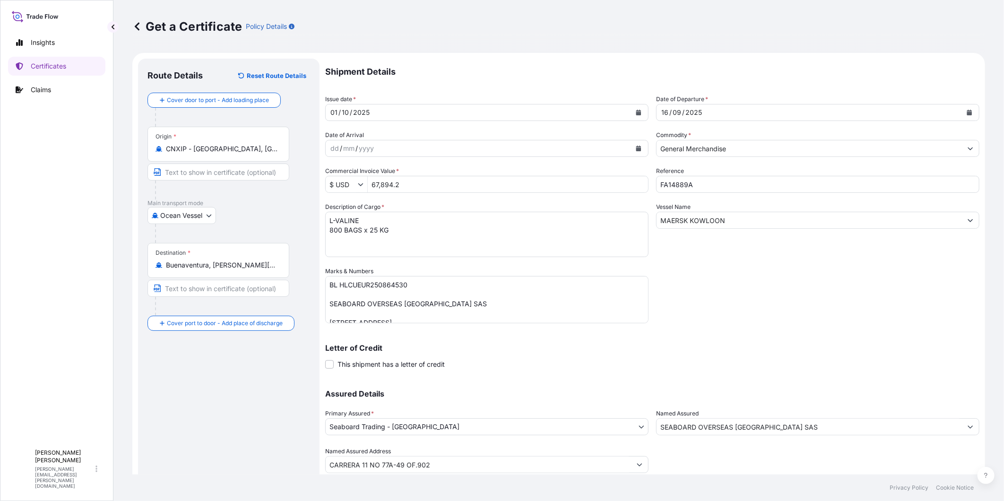
click at [734, 318] on div "Shipment Details Issue date * 01 / 10 / 2025 Date of Departure * 16 / 09 / 2025…" at bounding box center [652, 266] width 654 height 414
click at [377, 184] on input "67,894.2" at bounding box center [508, 184] width 280 height 17
type input "38,231.6"
click at [716, 306] on div "Shipment Details Issue date * 01 / 10 / 2025 Date of Departure * 16 / 09 / 2025…" at bounding box center [652, 266] width 654 height 414
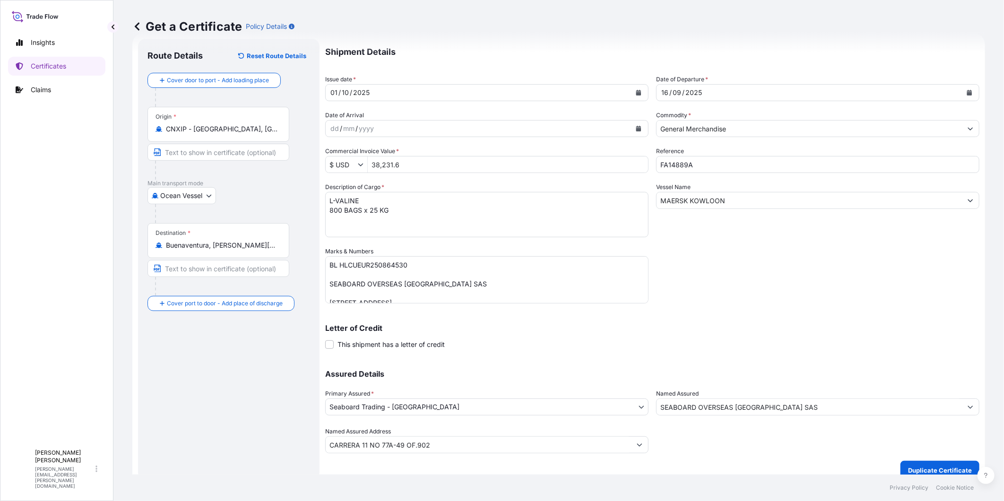
scroll to position [30, 0]
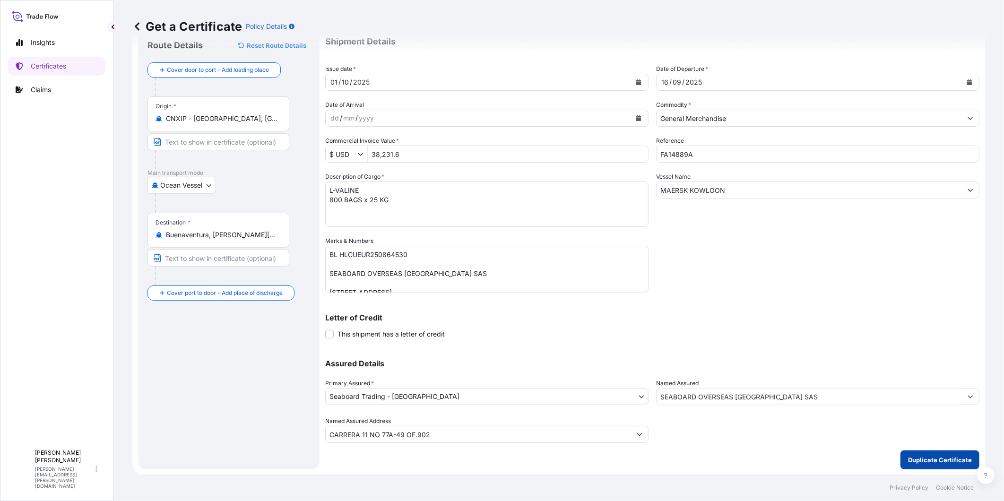
click at [914, 459] on p "Duplicate Certificate" at bounding box center [940, 459] width 64 height 9
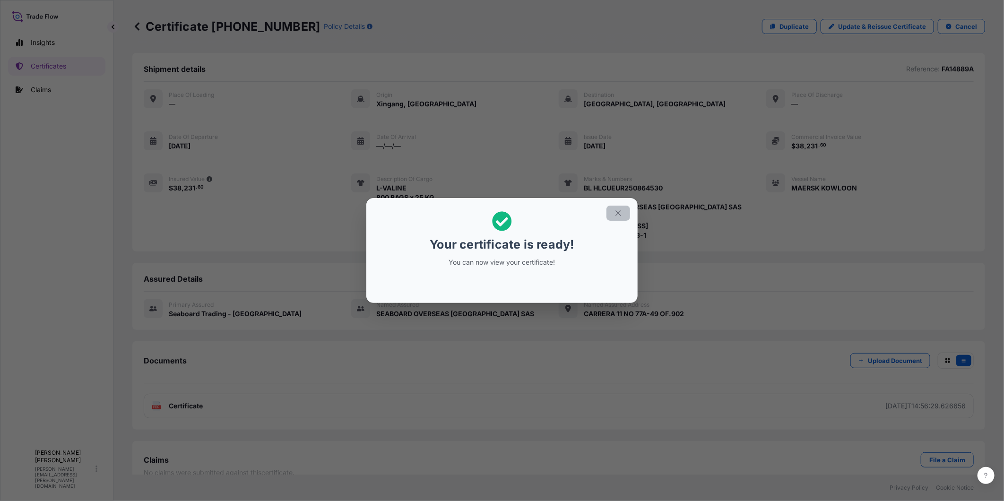
click at [620, 208] on button "button" at bounding box center [618, 213] width 24 height 15
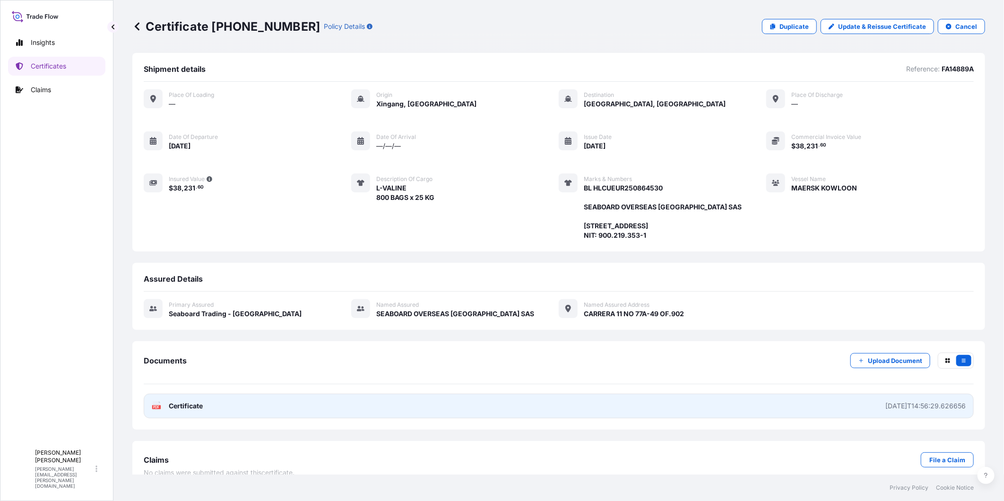
click at [839, 418] on link "PDF Certificate 2025-10-01T14:56:29.626656" at bounding box center [559, 406] width 830 height 25
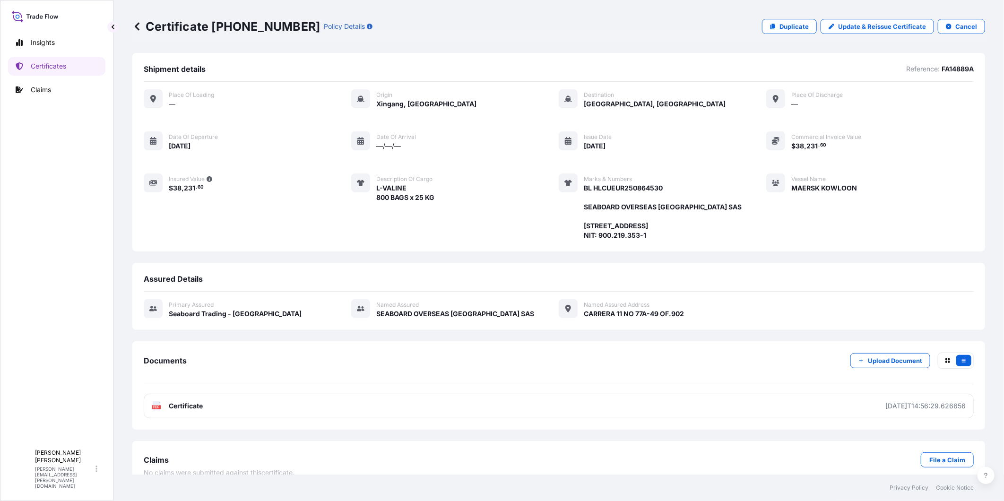
click at [687, 35] on div "Certificate 31639-424-1 Policy Details Duplicate Update & Reissue Certificate C…" at bounding box center [558, 26] width 853 height 53
click at [783, 28] on p "Duplicate" at bounding box center [793, 26] width 29 height 9
select select "Ocean Vessel"
select select "31639"
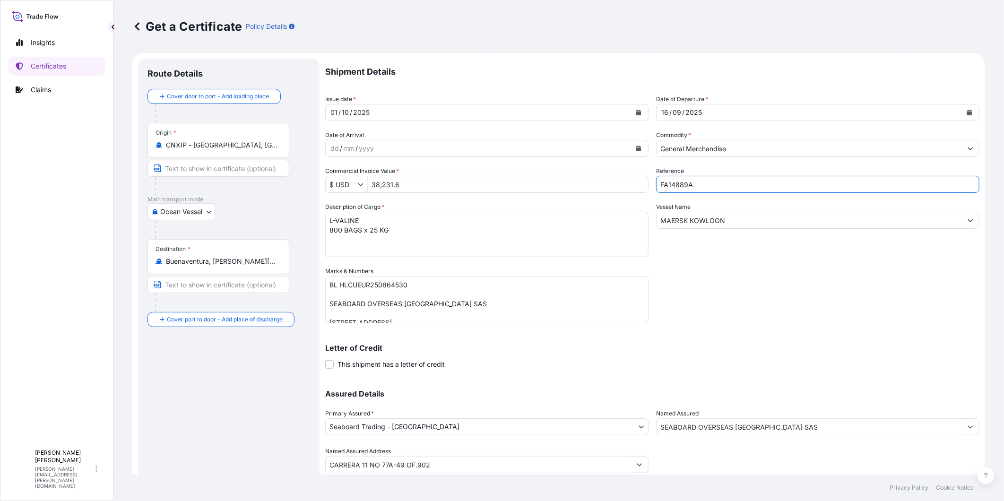
click at [700, 185] on input "FA14889A" at bounding box center [817, 184] width 323 height 17
type input "FA14889B"
click at [880, 275] on div "Shipment Details Issue date * 01 / 10 / 2025 Date of Departure * 16 / 09 / 2025…" at bounding box center [652, 266] width 654 height 414
click at [347, 216] on textarea "L-VALINE 800 BAGS x 25 KG" at bounding box center [486, 234] width 323 height 45
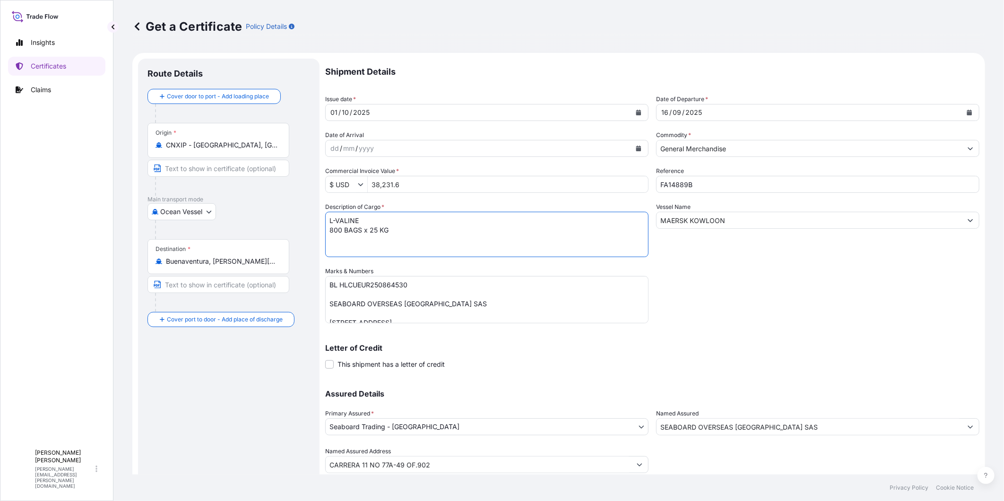
click at [347, 216] on textarea "L-VALINE 800 BAGS x 25 KG" at bounding box center [486, 234] width 323 height 45
paste textarea "TRYPTOPHAN"
click at [350, 230] on textarea "L-VALINE 800 BAGS x 25 KG" at bounding box center [486, 234] width 323 height 45
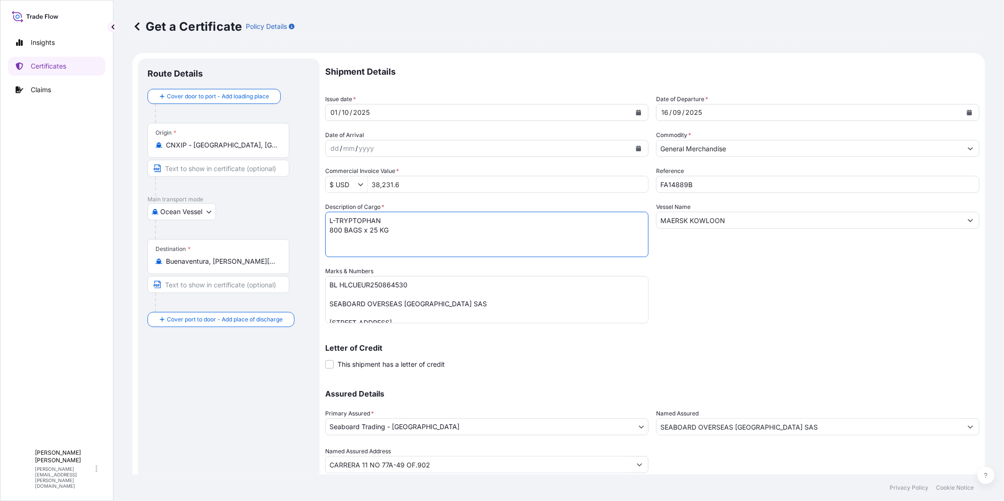
paste textarea "450 BAGS x 20"
type textarea "L-TRYPTOPHAN 450 BAGS x 20 KG"
click at [380, 187] on input "38,231.6" at bounding box center [508, 184] width 280 height 17
type input "51,856.2"
click at [840, 322] on div "Shipment Details Issue date * 01 / 10 / 2025 Date of Departure * 16 / 09 / 2025…" at bounding box center [652, 266] width 654 height 414
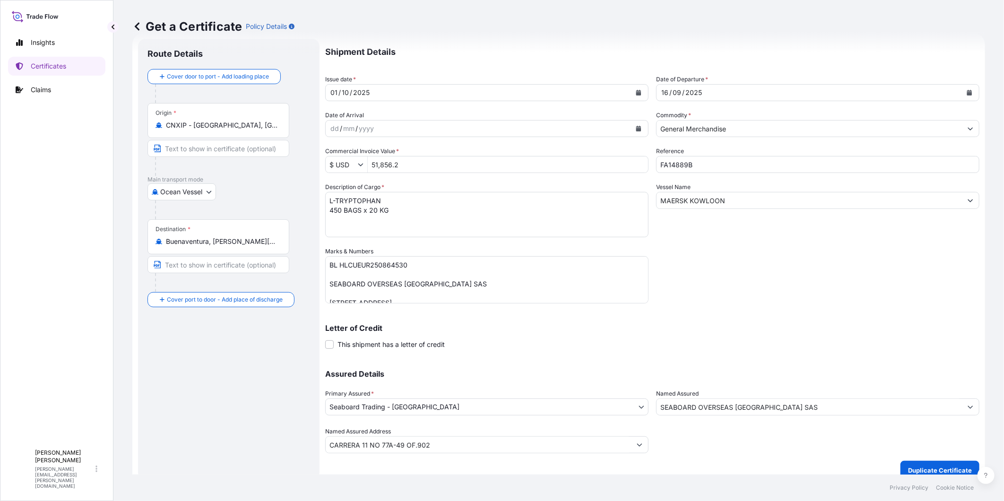
scroll to position [30, 0]
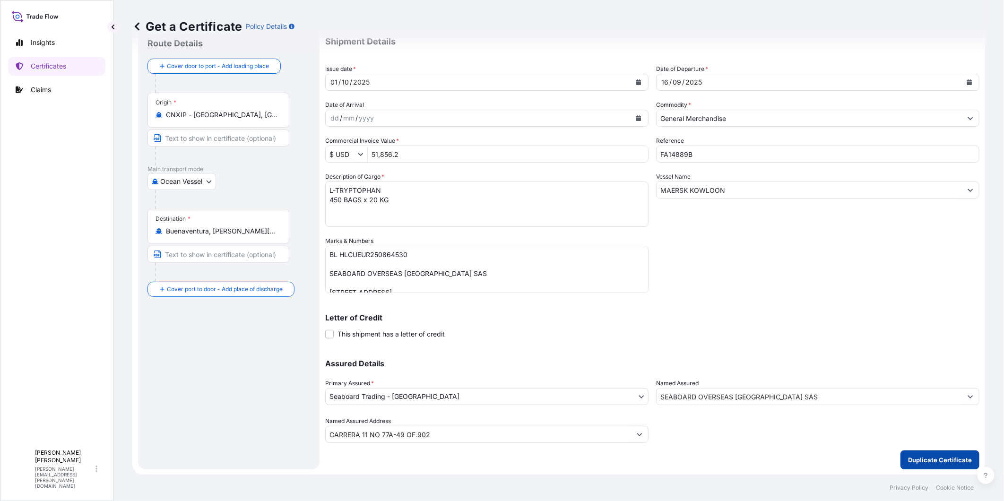
click at [900, 460] on button "Duplicate Certificate" at bounding box center [939, 459] width 79 height 19
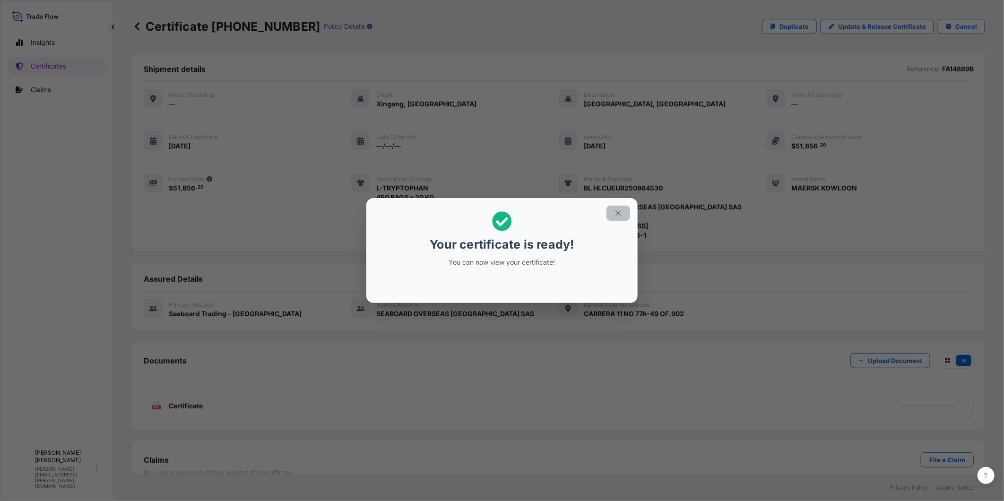
click at [617, 209] on icon "button" at bounding box center [618, 213] width 9 height 9
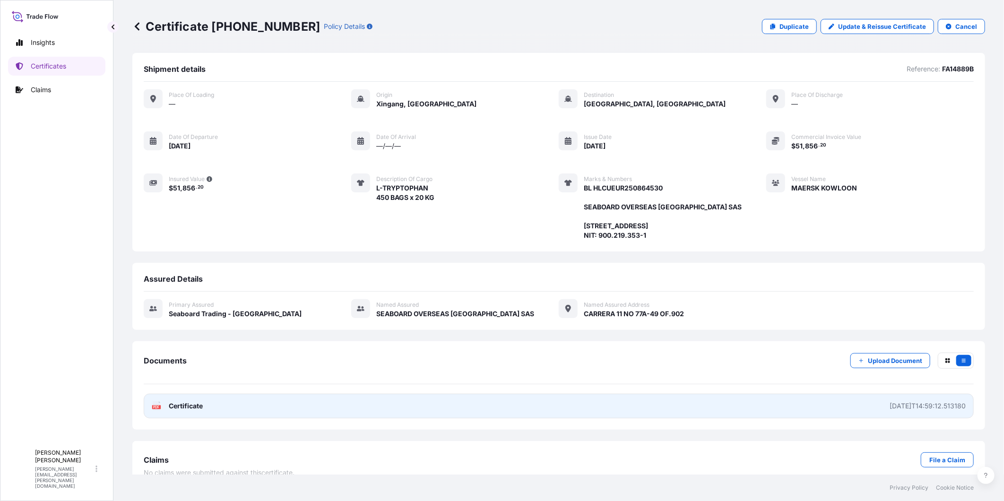
click at [765, 418] on link "PDF Certificate 2025-10-01T14:59:12.513180" at bounding box center [559, 406] width 830 height 25
